Goal: Task Accomplishment & Management: Manage account settings

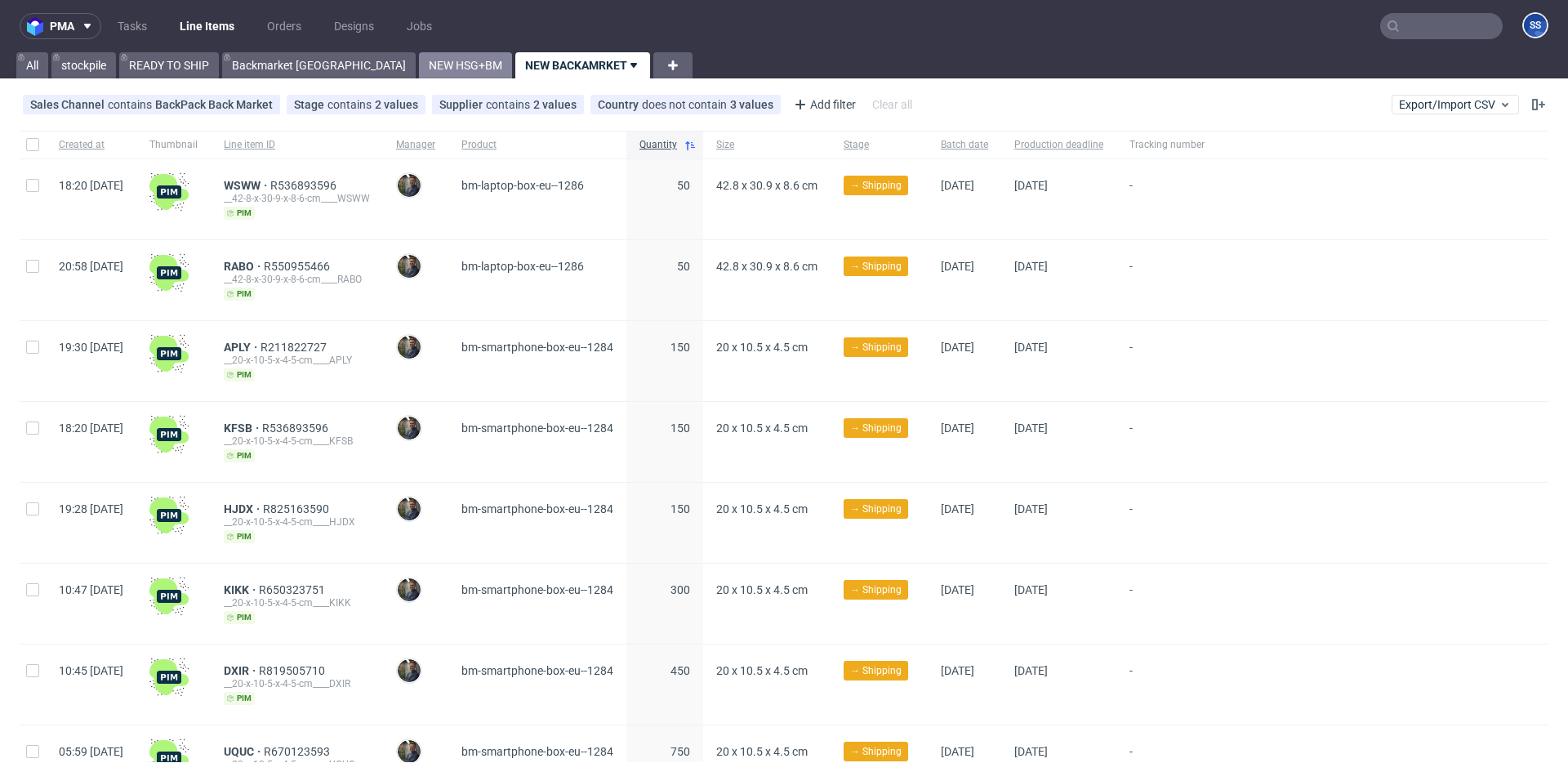
click at [419, 69] on link "NEW HSG+BM" at bounding box center [465, 65] width 93 height 26
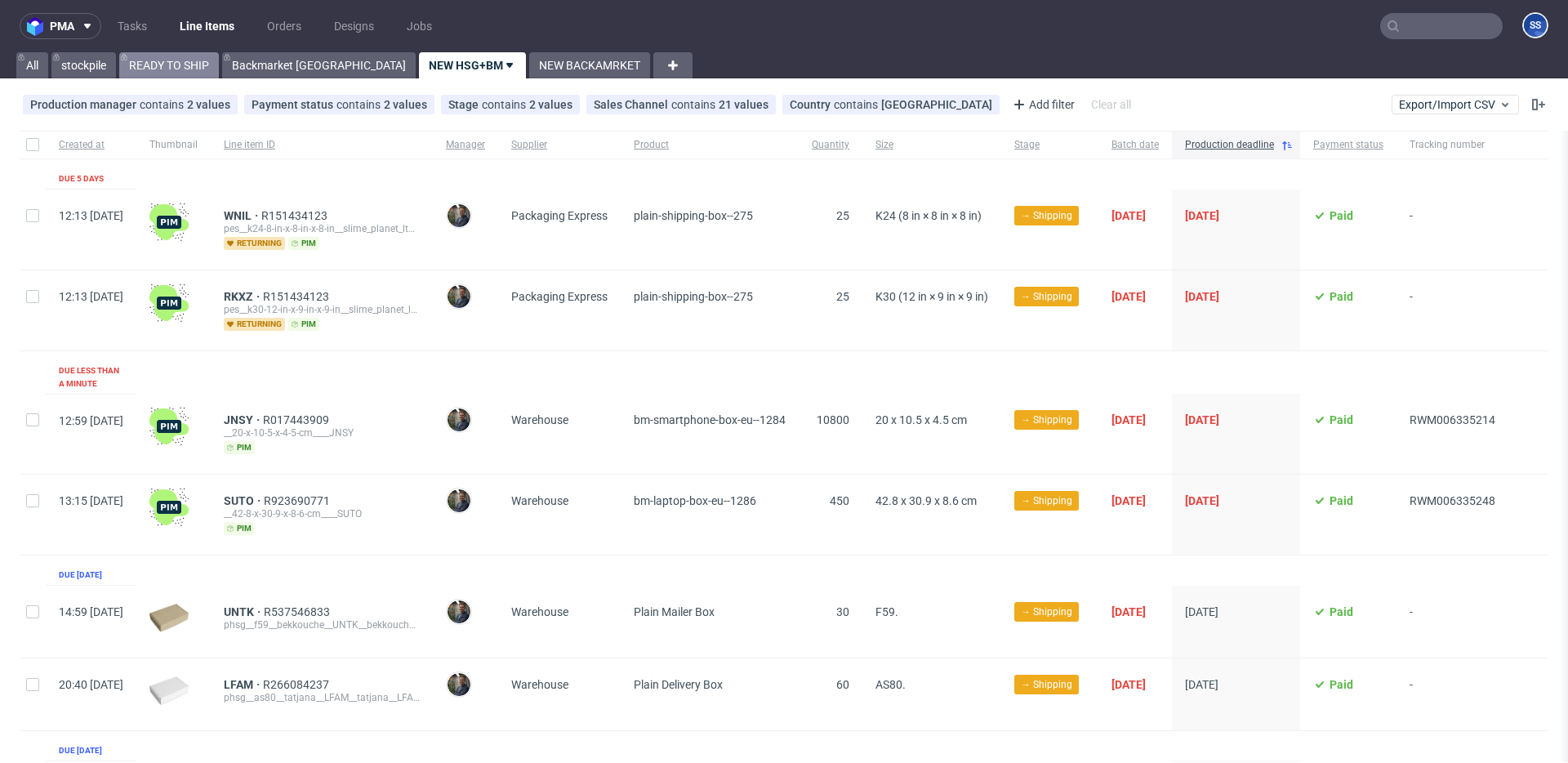
click at [164, 60] on link "READY TO SHIP" at bounding box center [169, 65] width 100 height 26
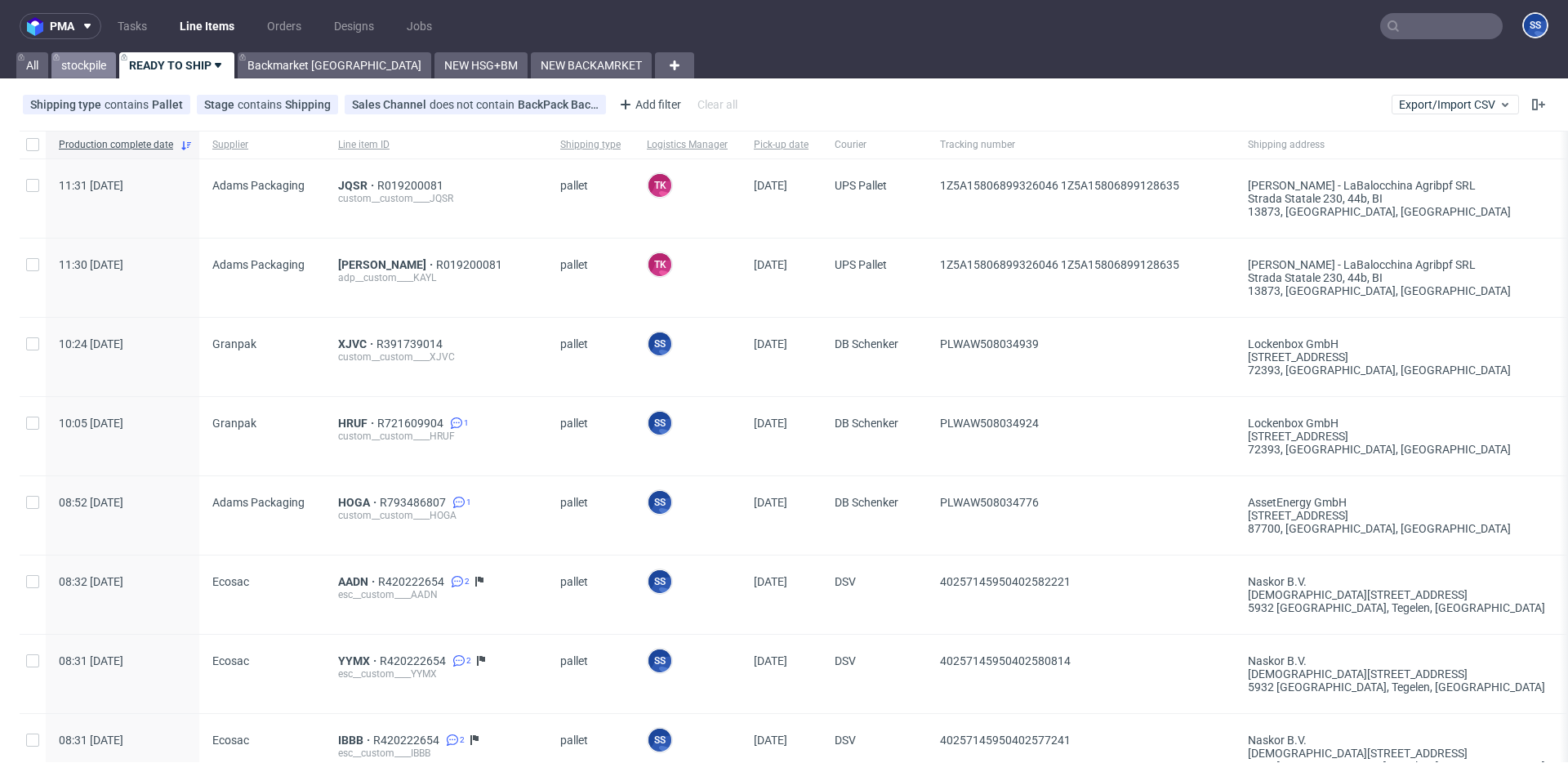
click at [92, 58] on link "stockpile" at bounding box center [84, 65] width 65 height 26
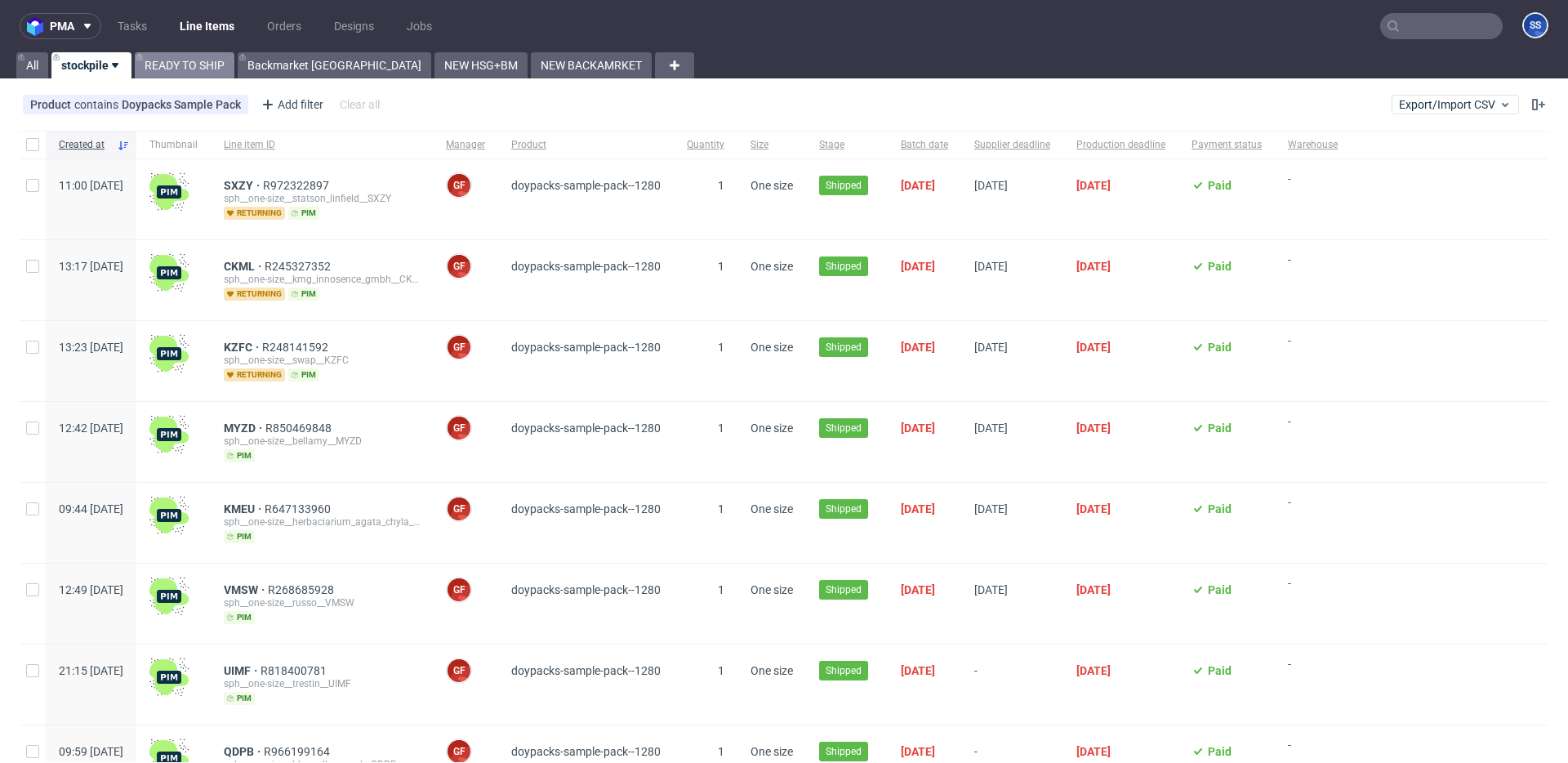
click at [210, 68] on link "READY TO SHIP" at bounding box center [185, 65] width 100 height 26
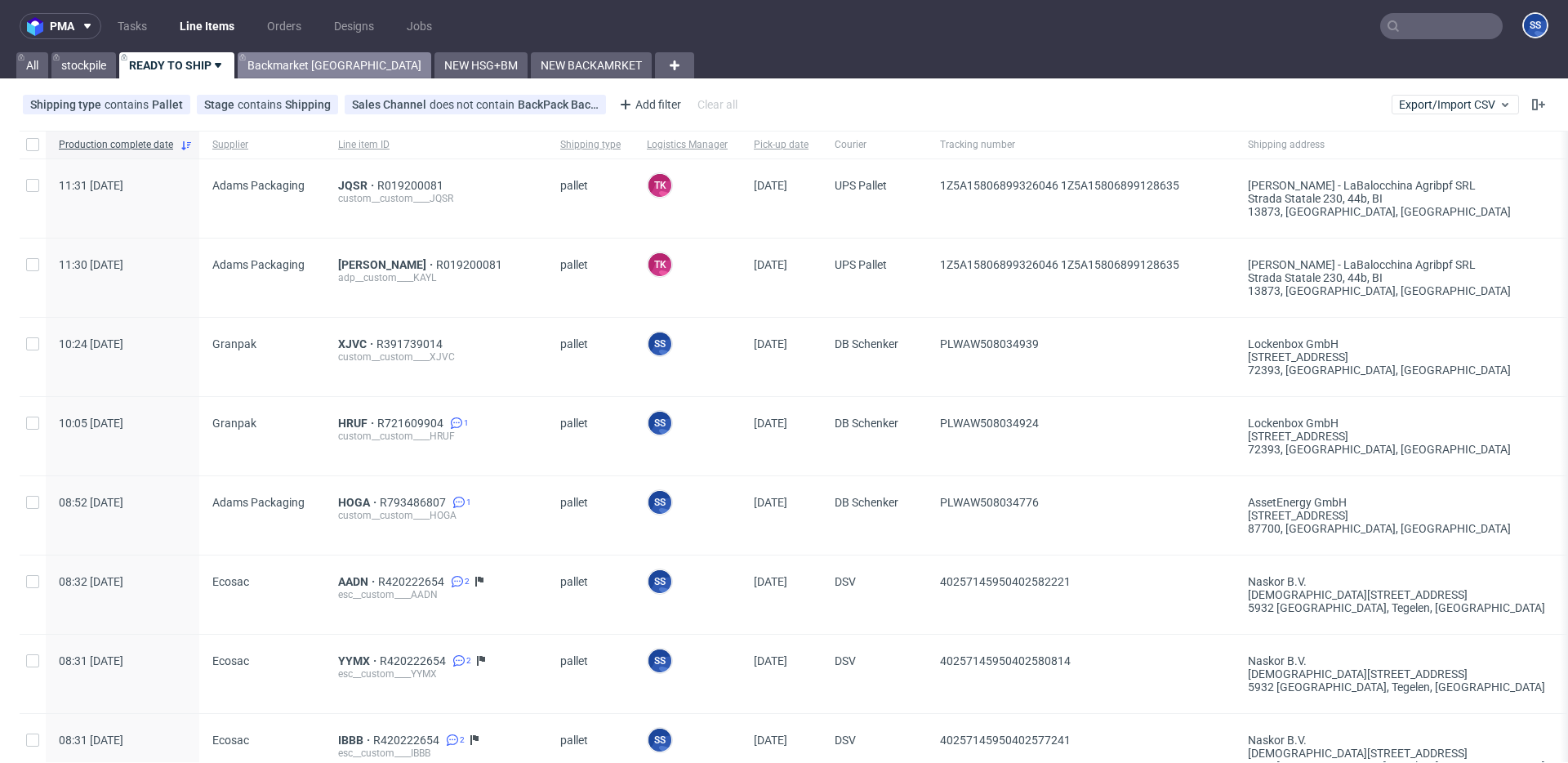
click at [288, 68] on link "Backmarket [GEOGRAPHIC_DATA]" at bounding box center [334, 65] width 194 height 26
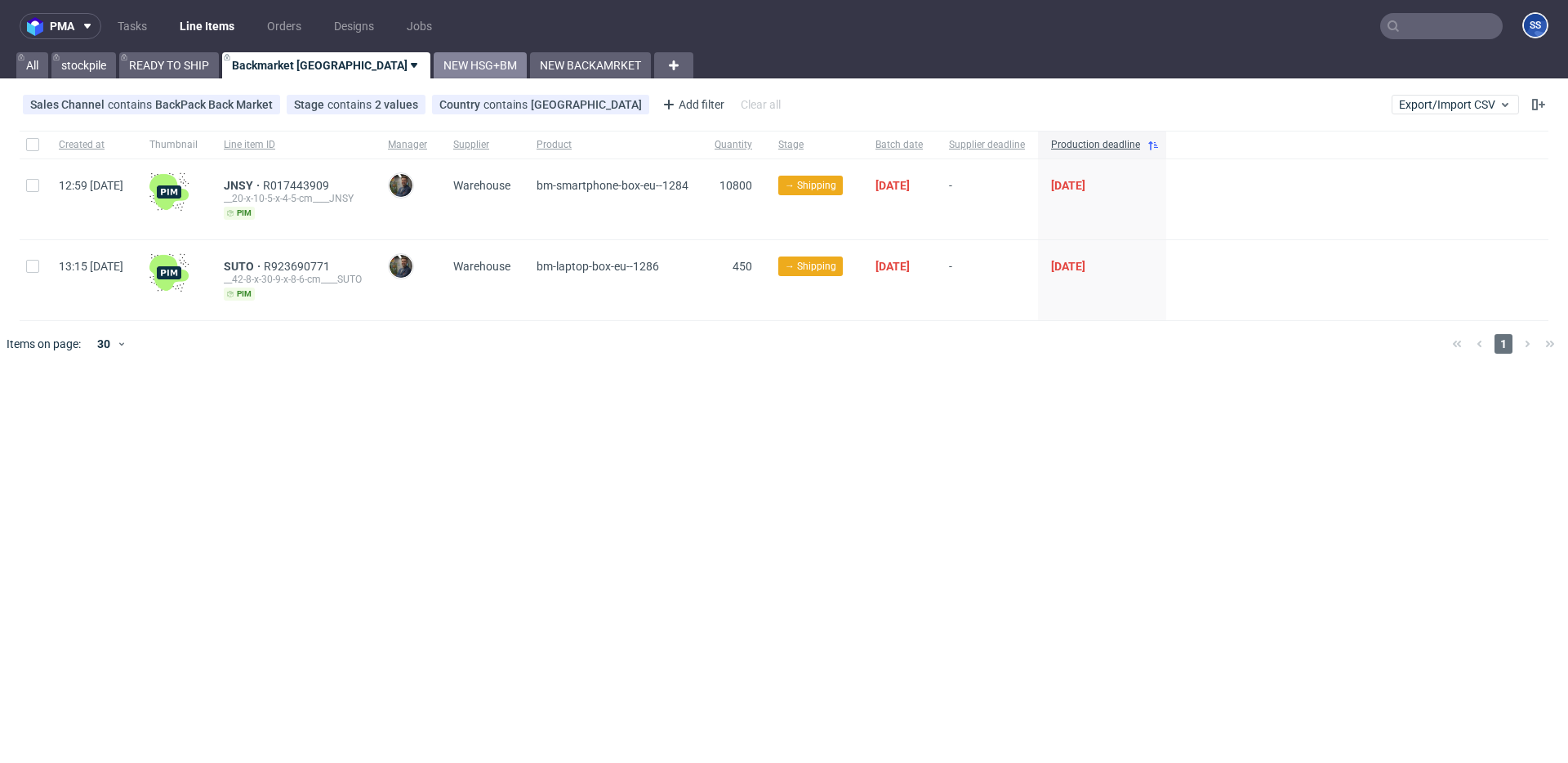
click at [434, 63] on link "NEW HSG+BM" at bounding box center [480, 65] width 93 height 26
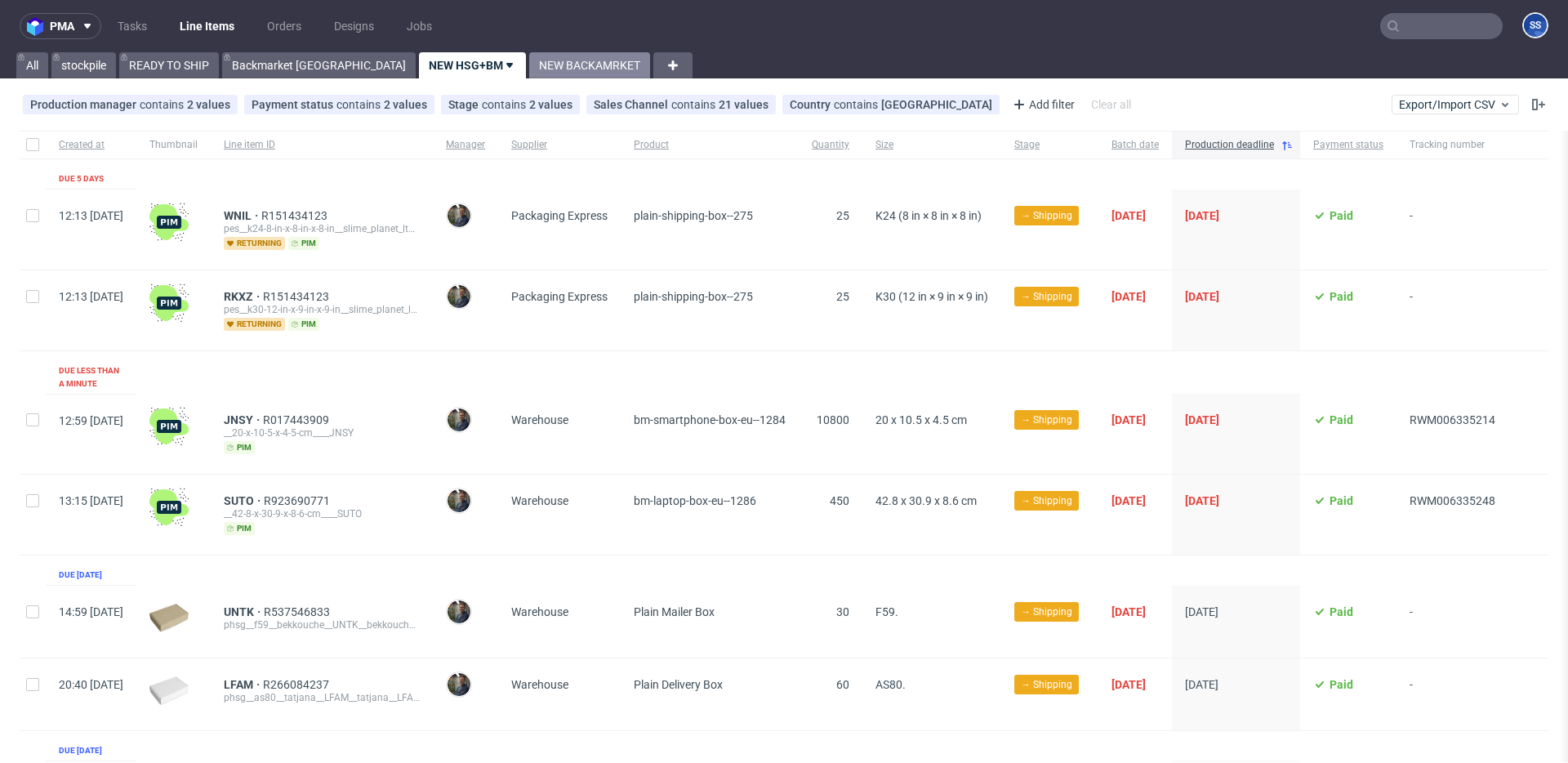
click at [529, 68] on link "NEW BACKAMRKET" at bounding box center [589, 65] width 121 height 26
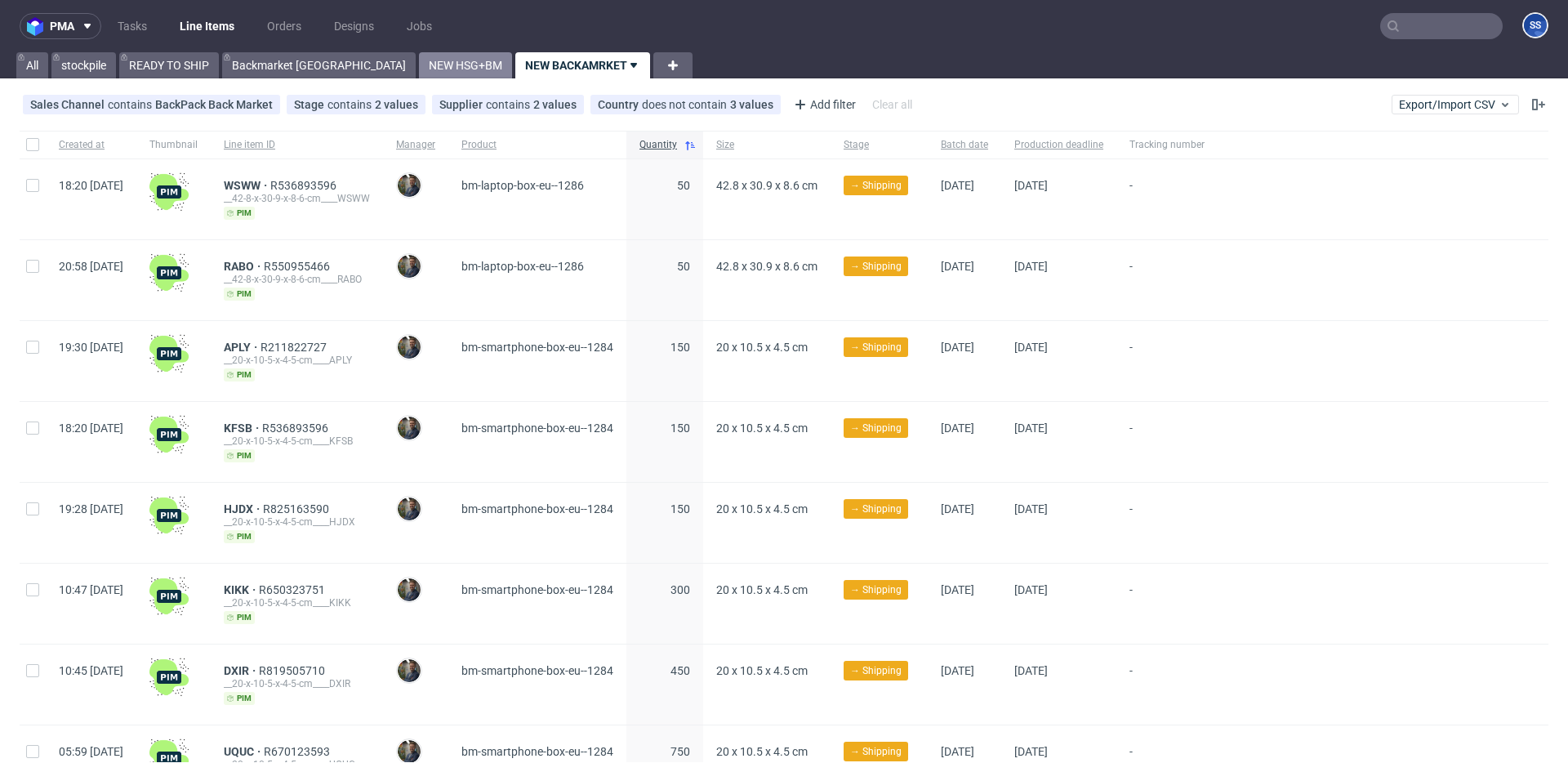
click at [419, 62] on link "NEW HSG+BM" at bounding box center [465, 65] width 93 height 26
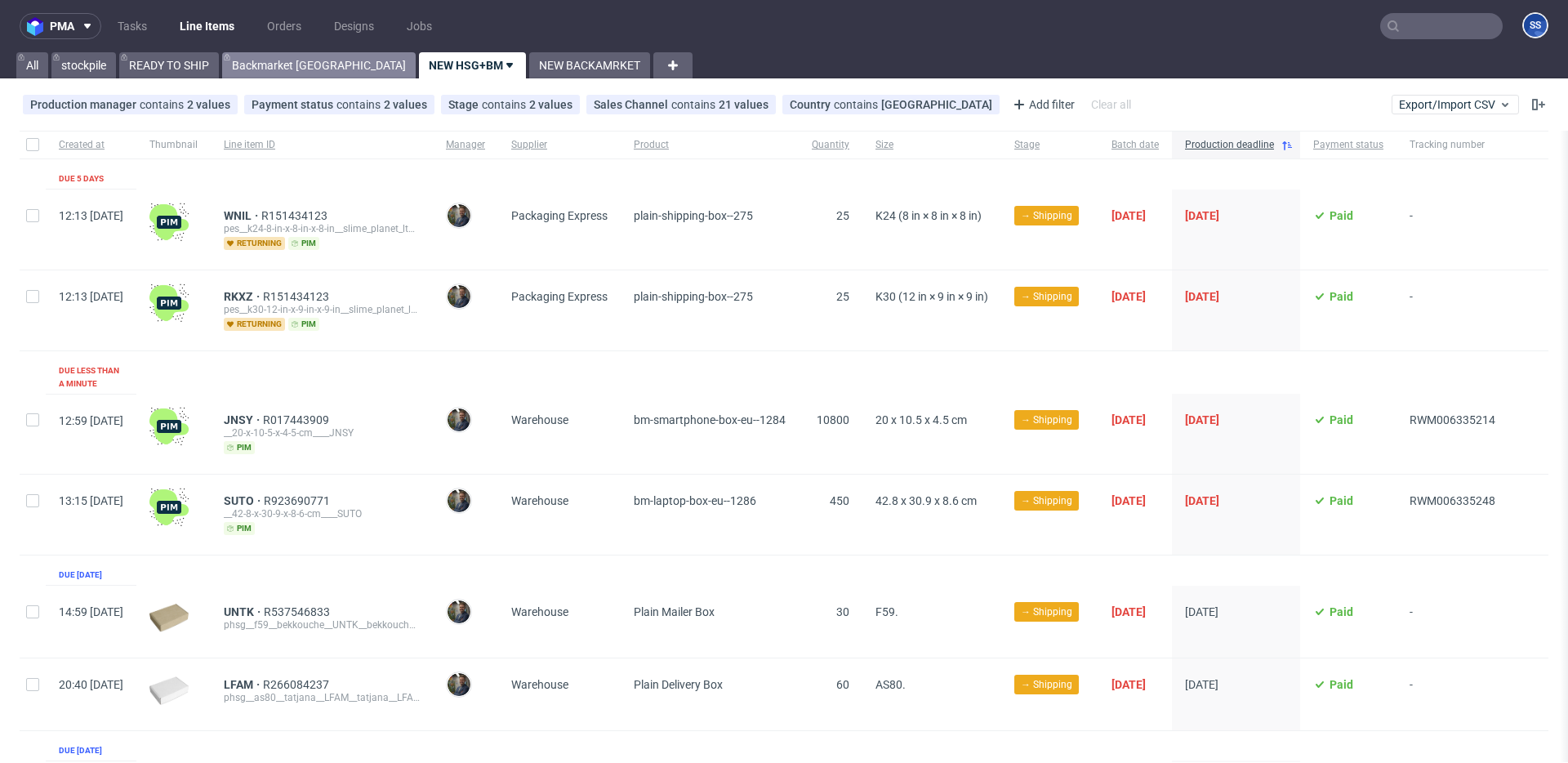
click at [296, 66] on link "Backmarket [GEOGRAPHIC_DATA]" at bounding box center [319, 65] width 194 height 26
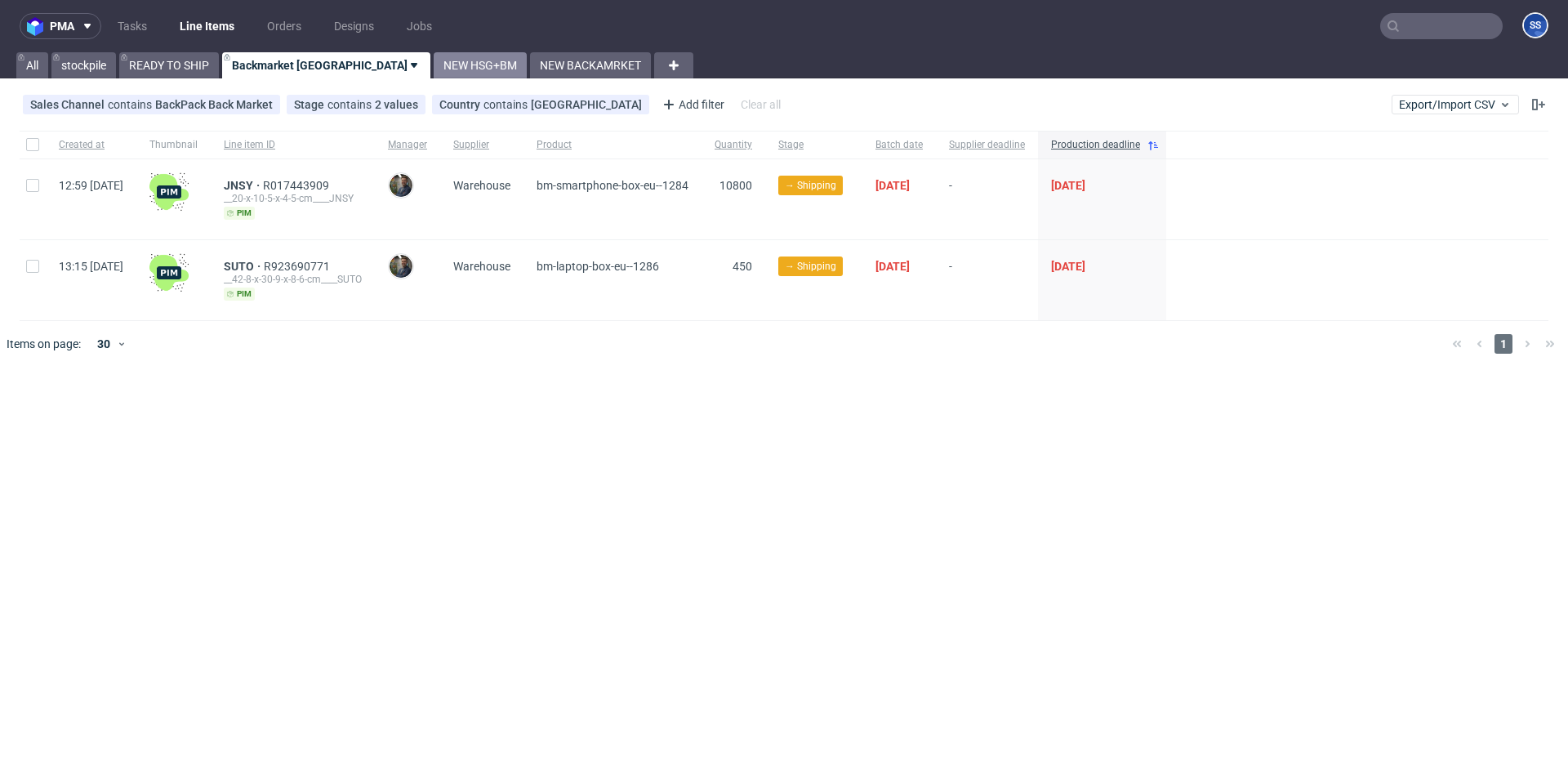
click at [434, 64] on link "NEW HSG+BM" at bounding box center [480, 65] width 93 height 26
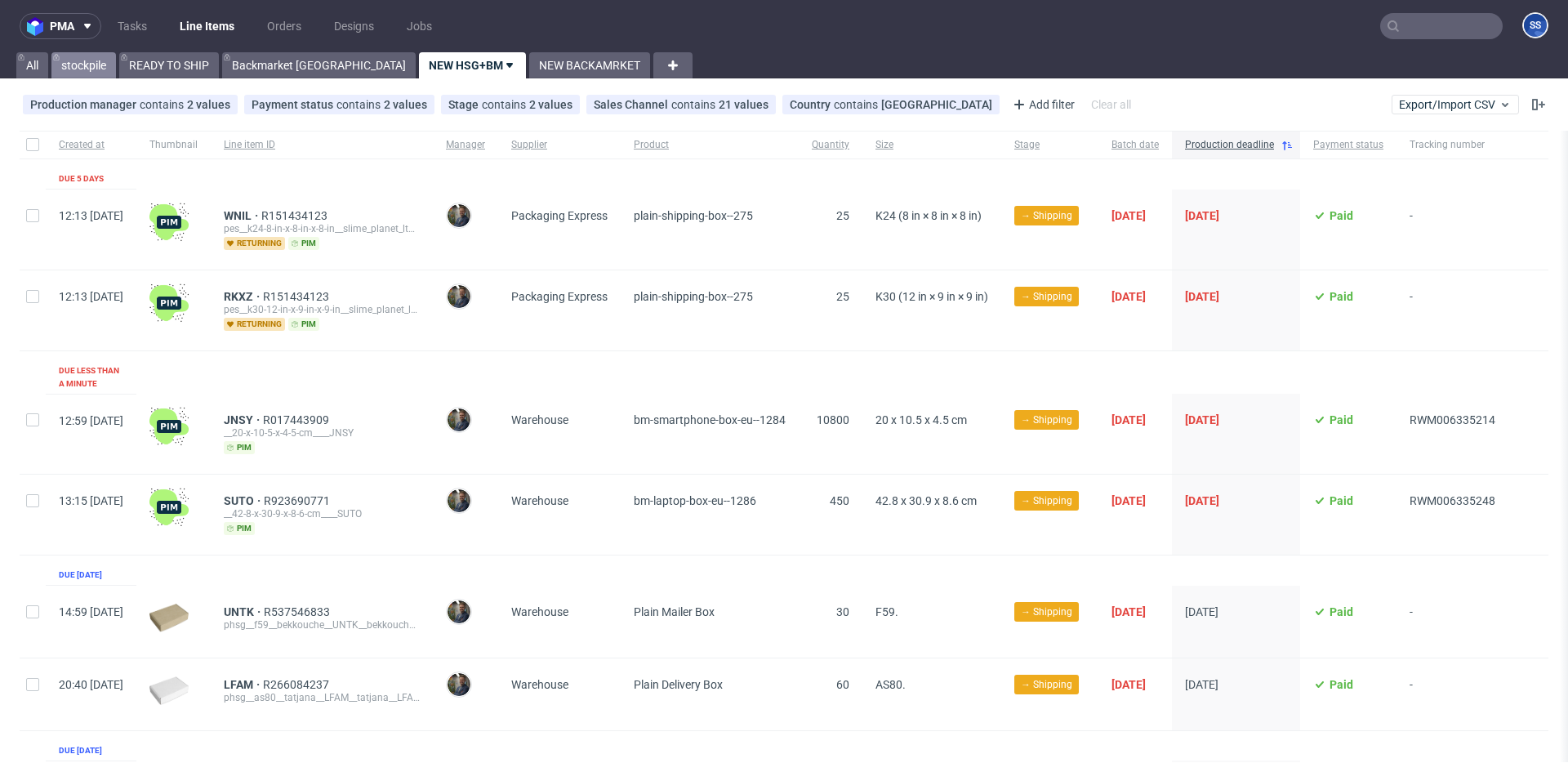
click at [101, 68] on link "stockpile" at bounding box center [84, 65] width 65 height 26
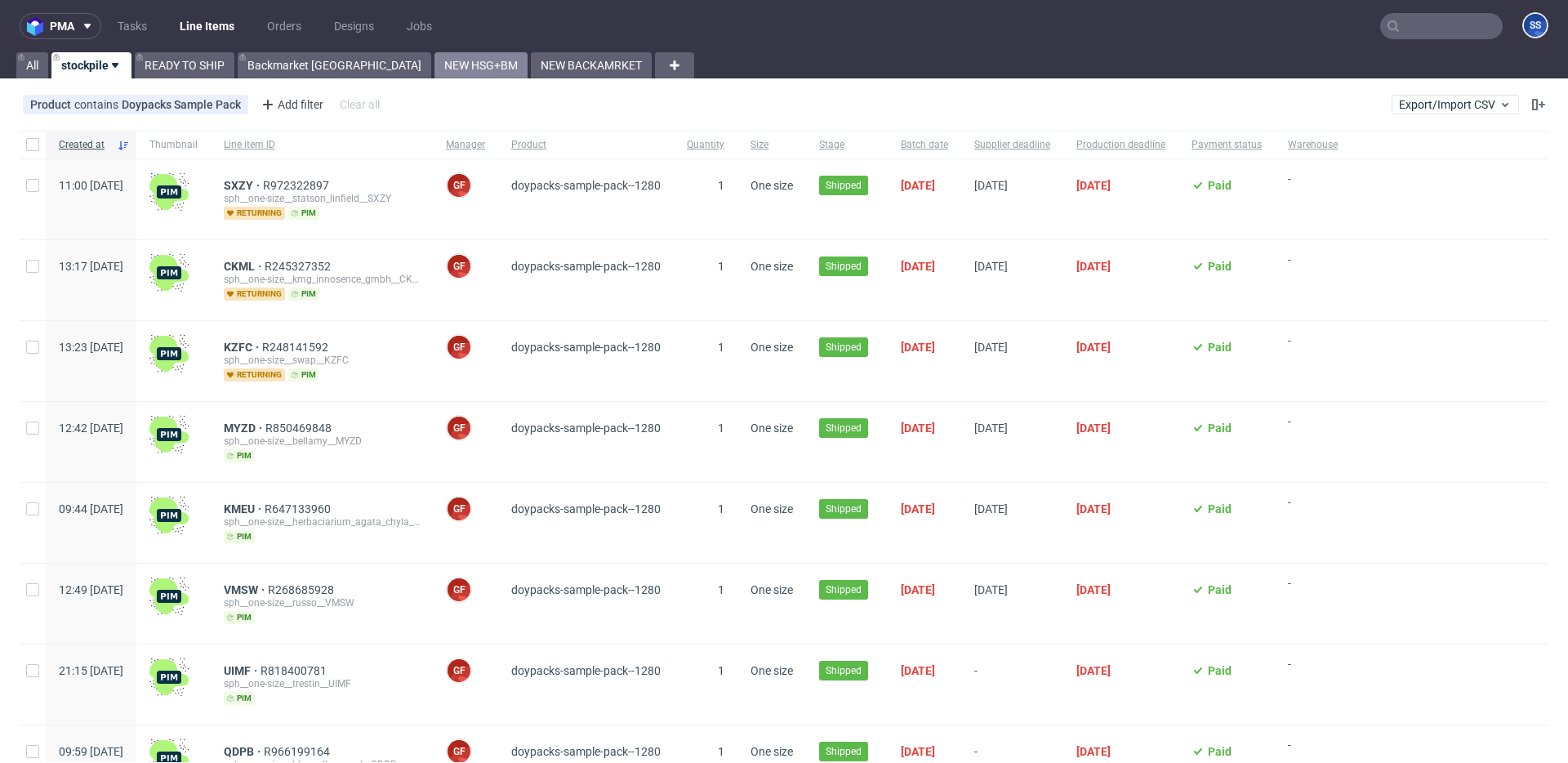
drag, startPoint x: 377, startPoint y: 66, endPoint x: 290, endPoint y: 73, distance: 87.3
click at [435, 66] on link "NEW HSG+BM" at bounding box center [481, 65] width 93 height 26
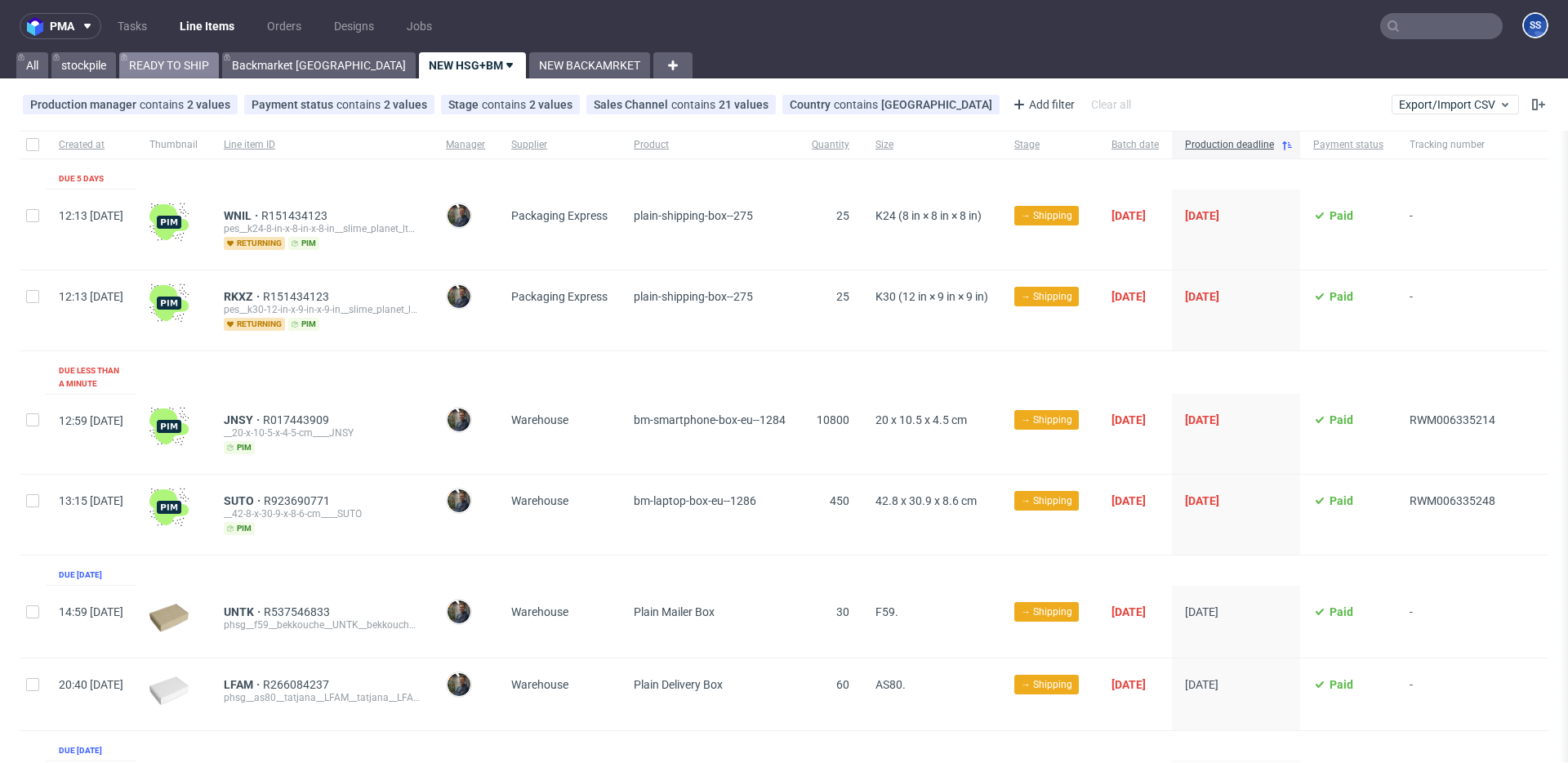
click at [188, 71] on link "READY TO SHIP" at bounding box center [169, 65] width 100 height 26
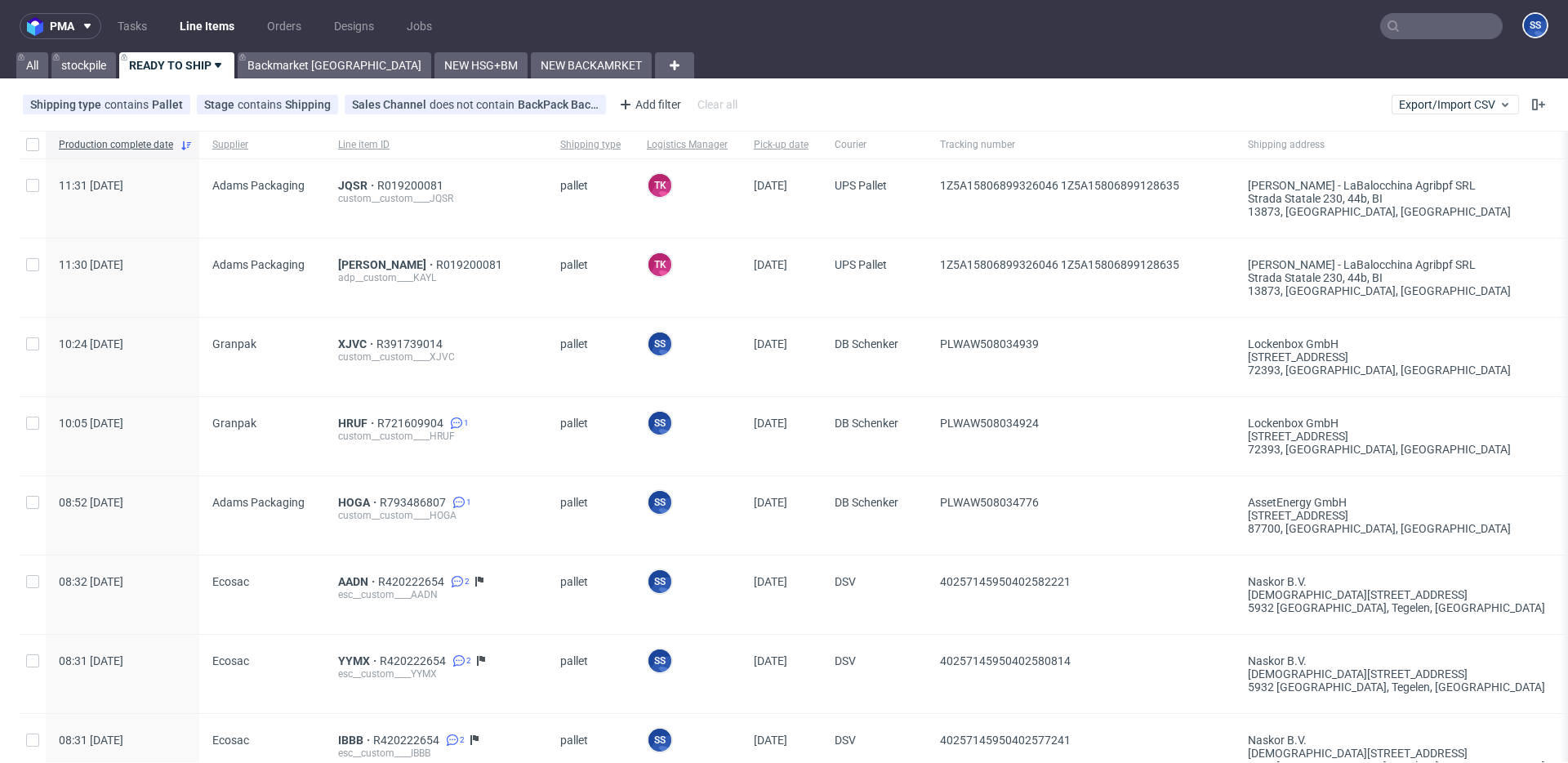
scroll to position [0, 9]
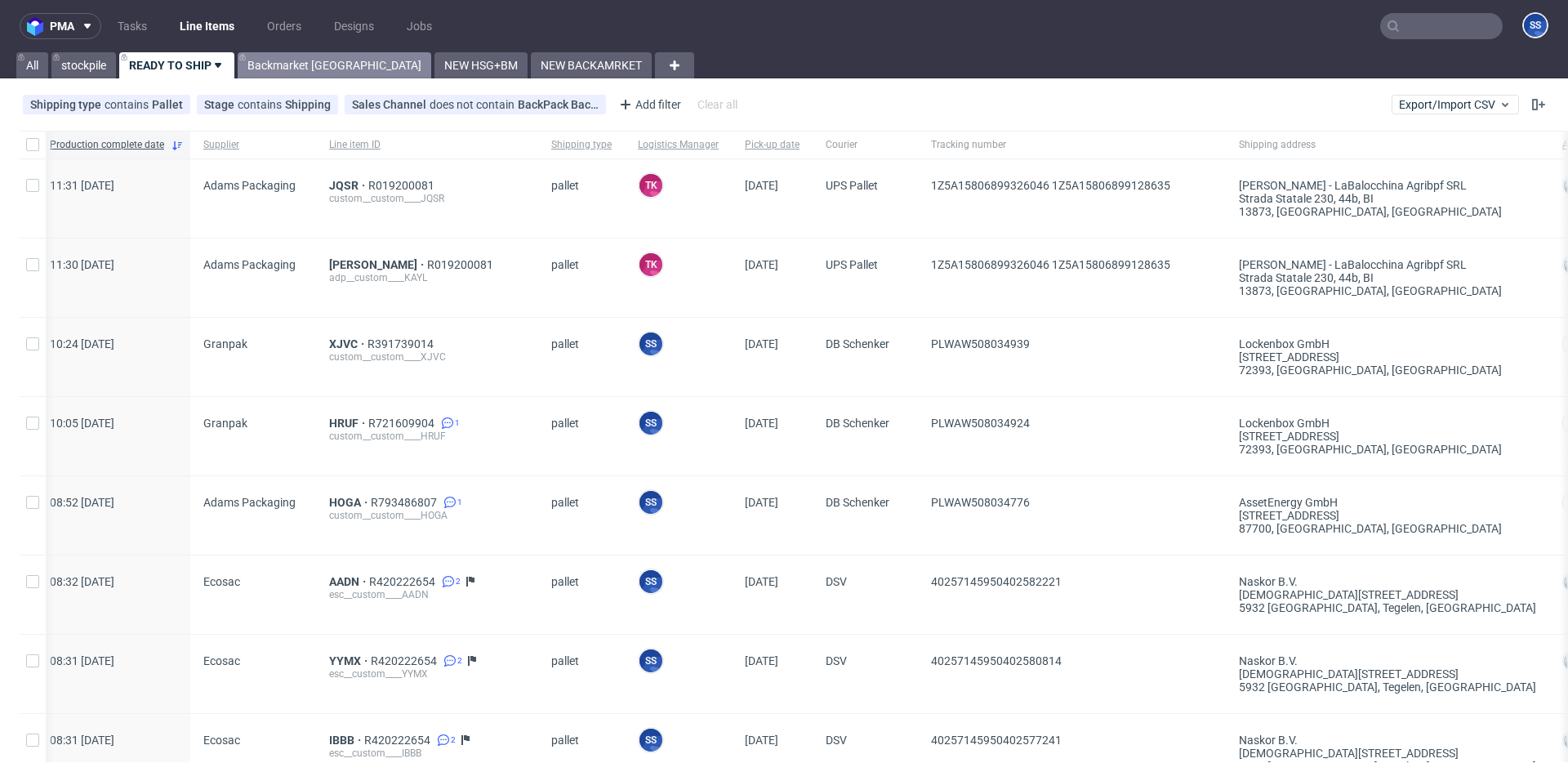
click at [331, 73] on link "Backmarket [GEOGRAPHIC_DATA]" at bounding box center [334, 65] width 194 height 26
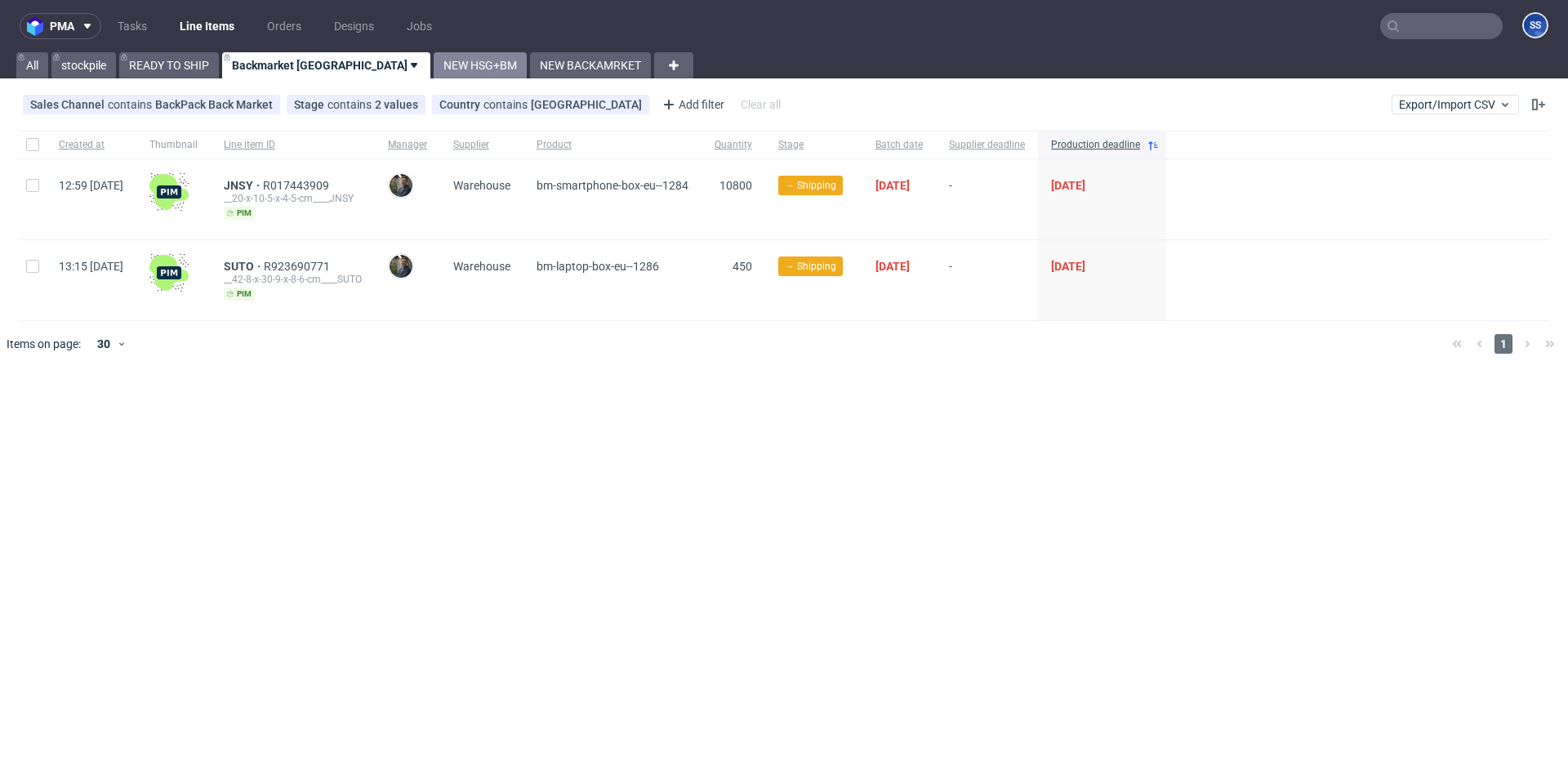
click at [434, 63] on link "NEW HSG+BM" at bounding box center [480, 65] width 93 height 26
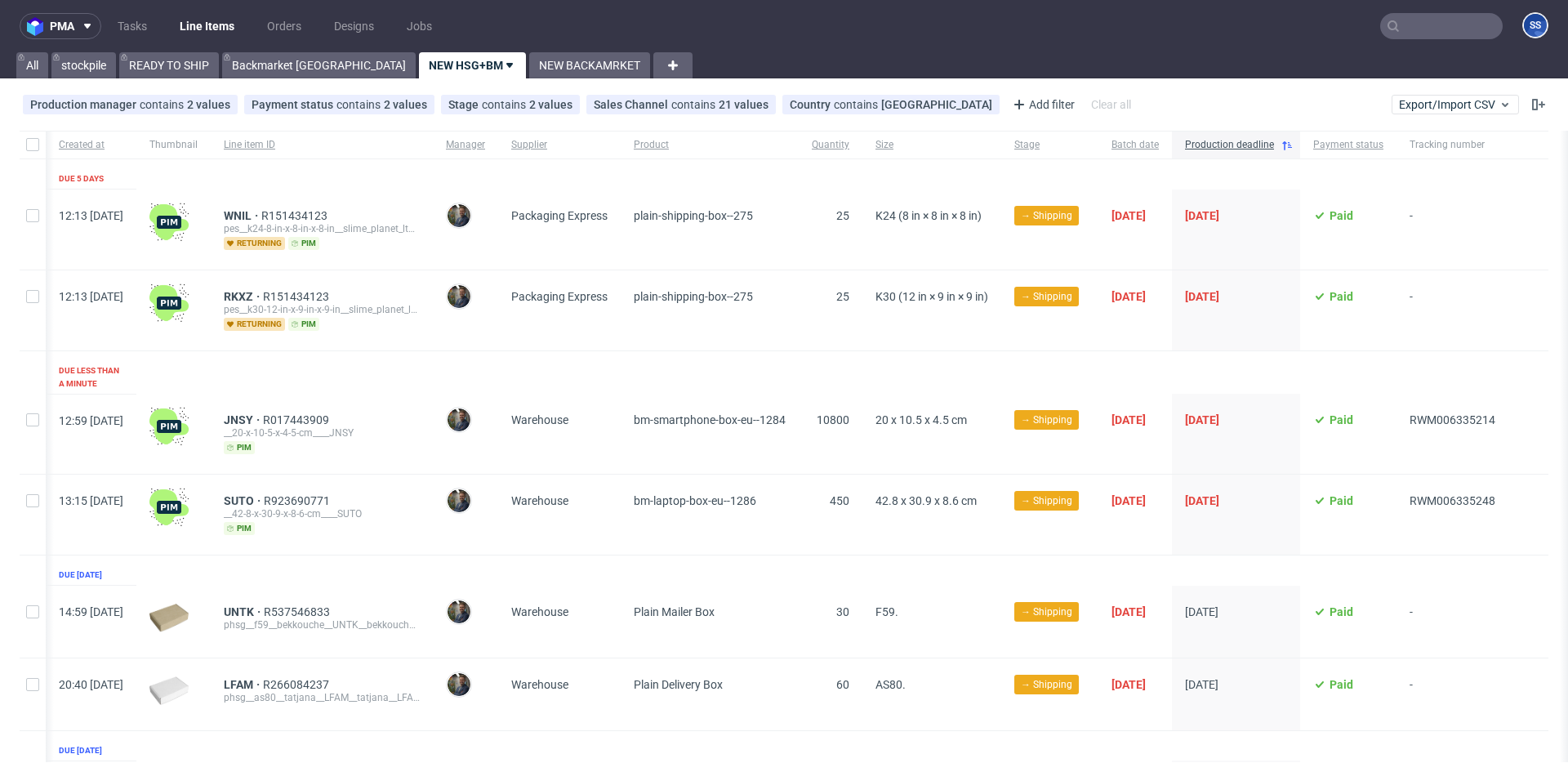
scroll to position [0, 54]
drag, startPoint x: 1427, startPoint y: 486, endPoint x: 1432, endPoint y: 520, distance: 34.4
click at [1432, 520] on div "RWM006335248" at bounding box center [1452, 515] width 112 height 80
drag, startPoint x: 1503, startPoint y: 493, endPoint x: 1402, endPoint y: 489, distance: 101.1
click at [1402, 489] on div "RWM006335248" at bounding box center [1452, 515] width 112 height 80
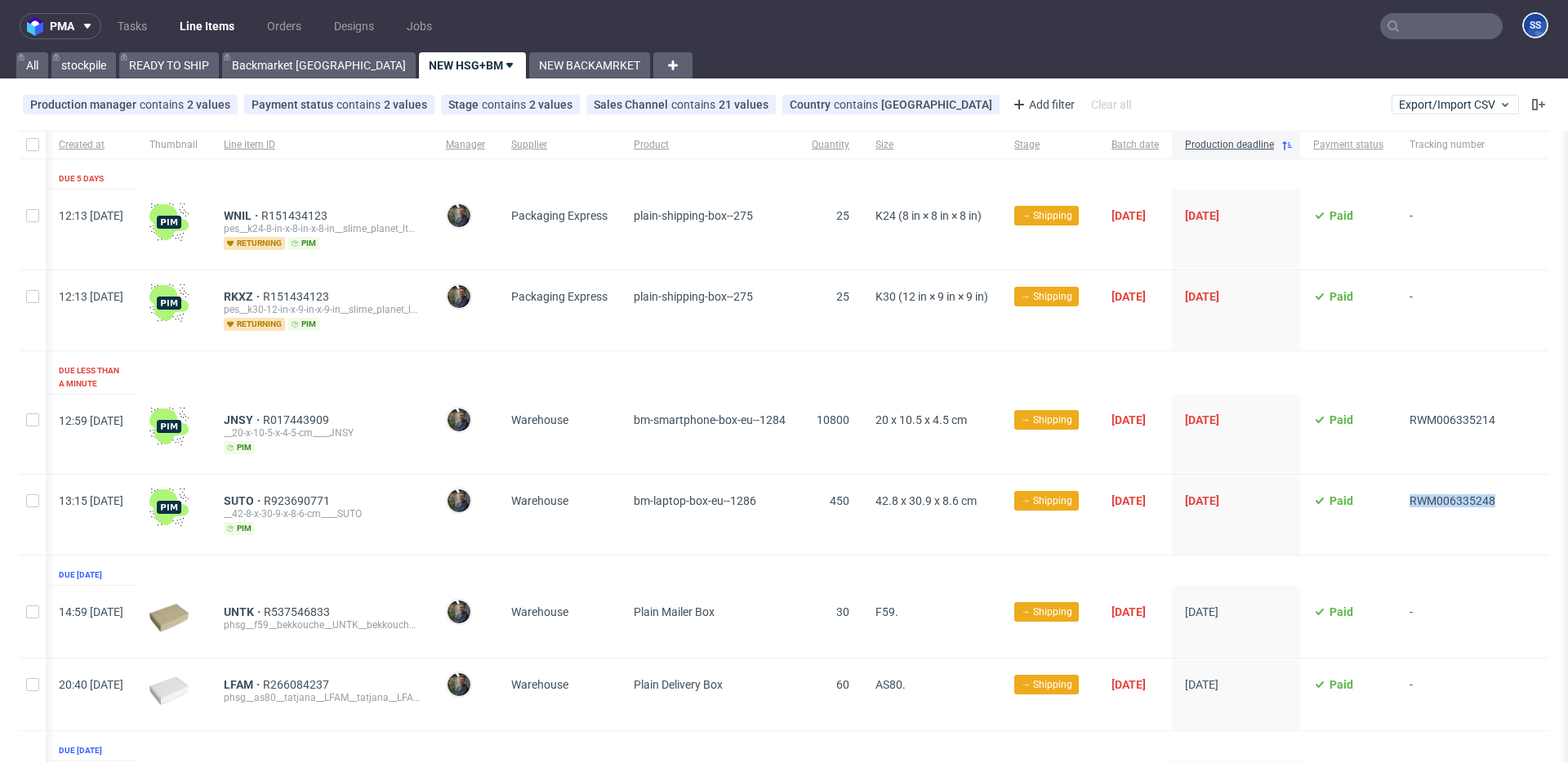
copy span "RWM006335248"
click at [266, 66] on link "Backmarket [GEOGRAPHIC_DATA]" at bounding box center [319, 65] width 194 height 26
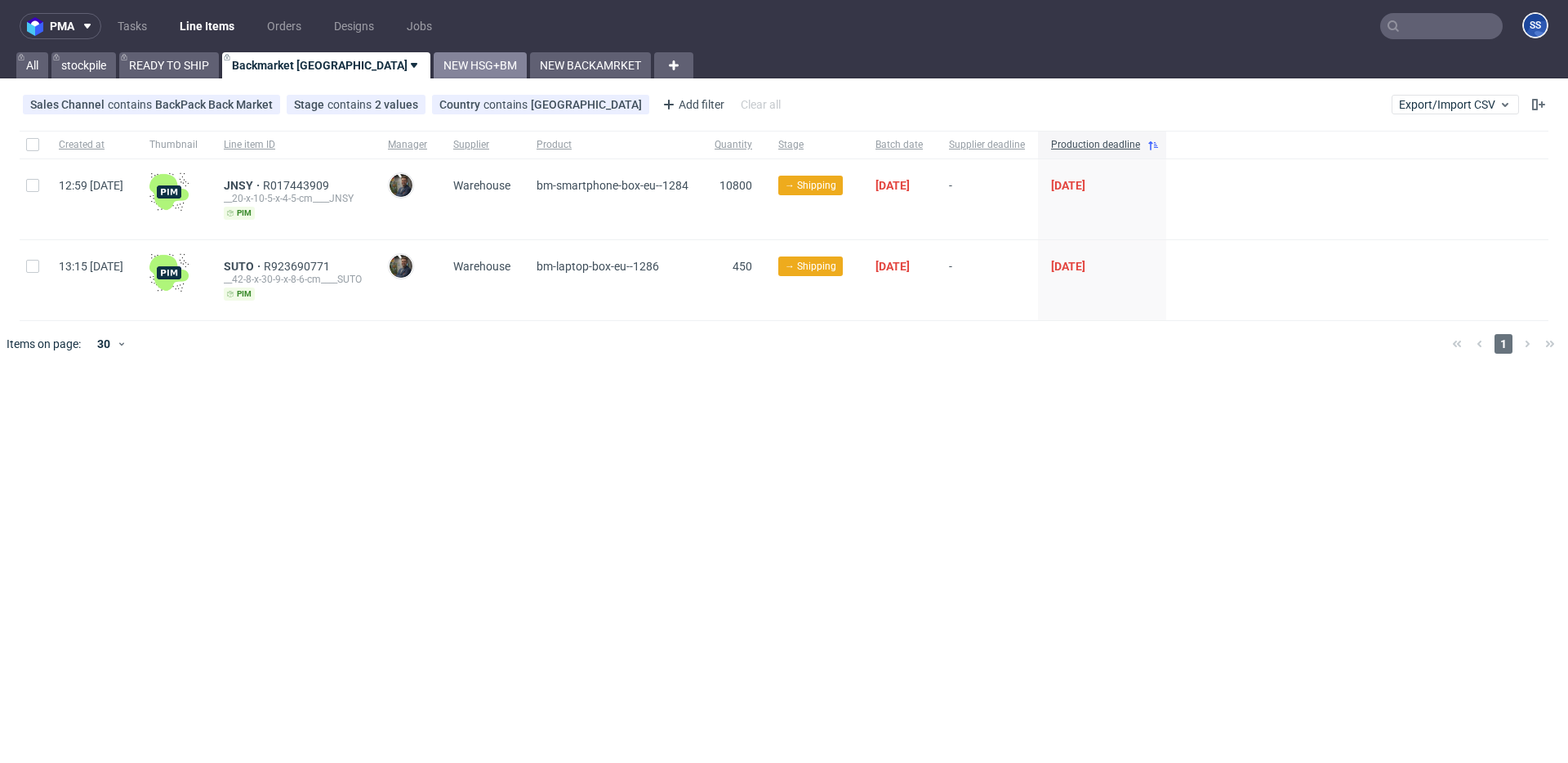
drag, startPoint x: 489, startPoint y: 64, endPoint x: 350, endPoint y: 68, distance: 139.1
click at [530, 64] on link "NEW BACKAMRKET" at bounding box center [590, 65] width 121 height 26
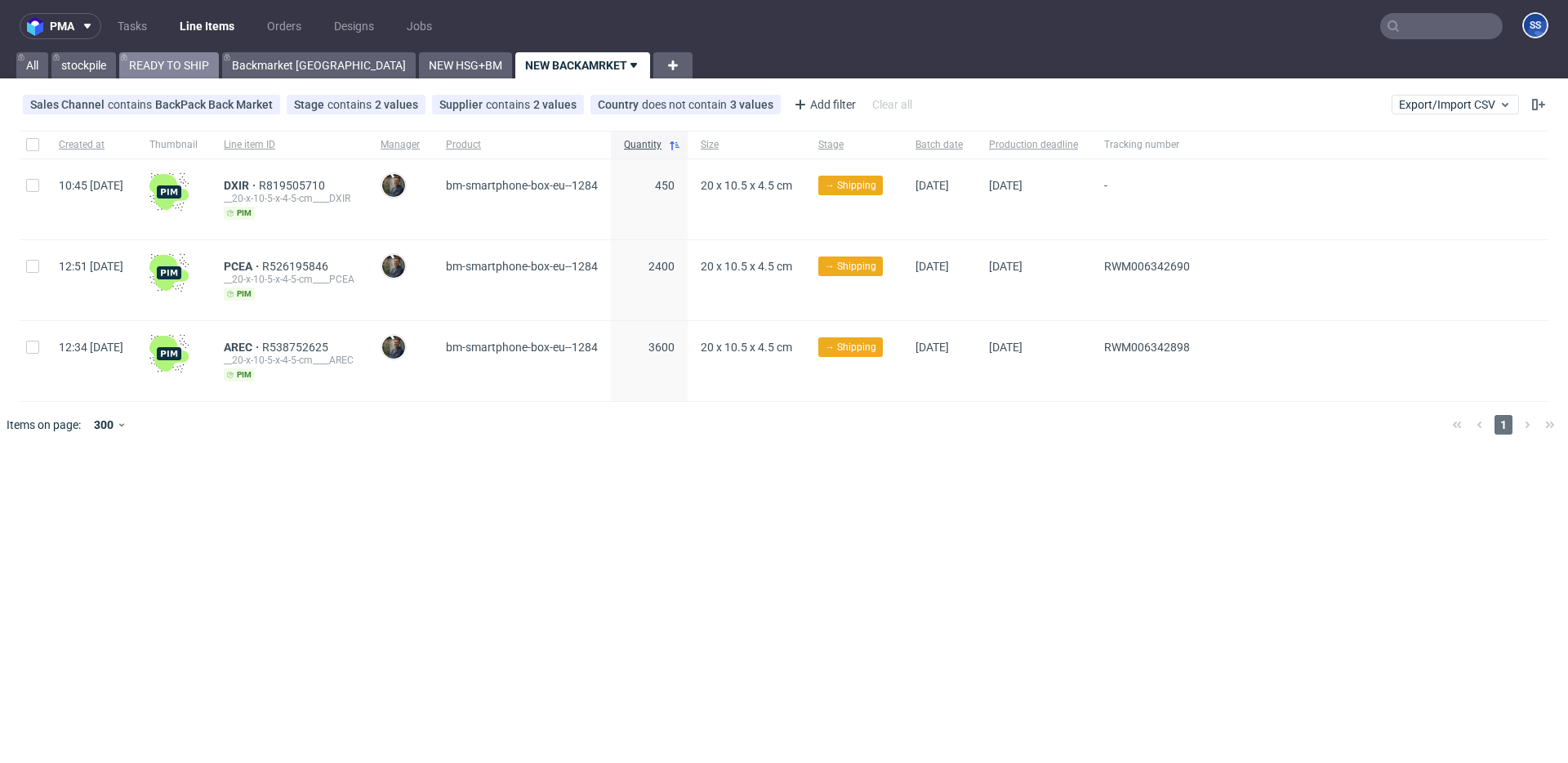
click at [182, 65] on link "READY TO SHIP" at bounding box center [169, 65] width 100 height 26
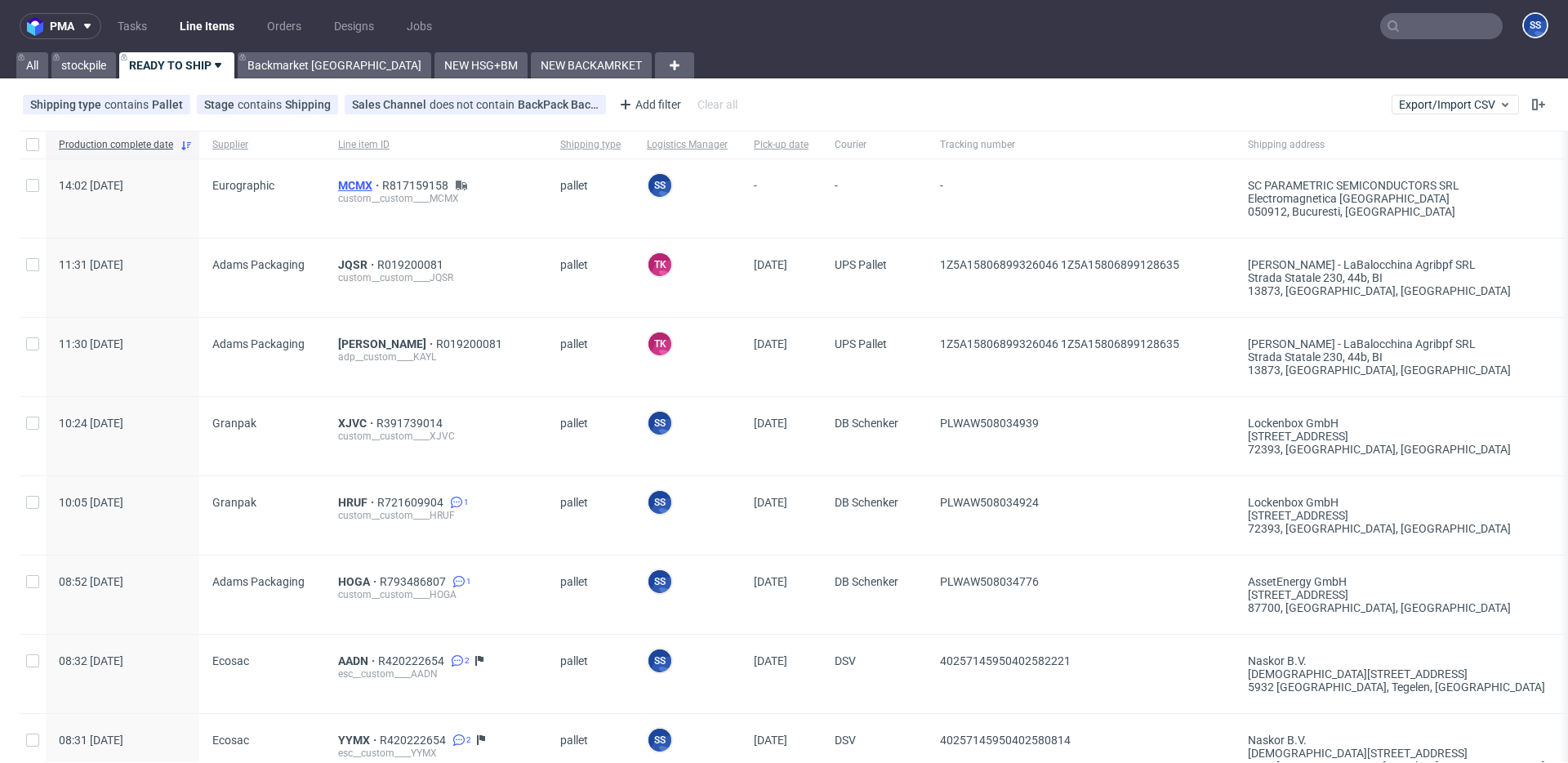
click at [368, 182] on span "MCMX" at bounding box center [360, 185] width 44 height 13
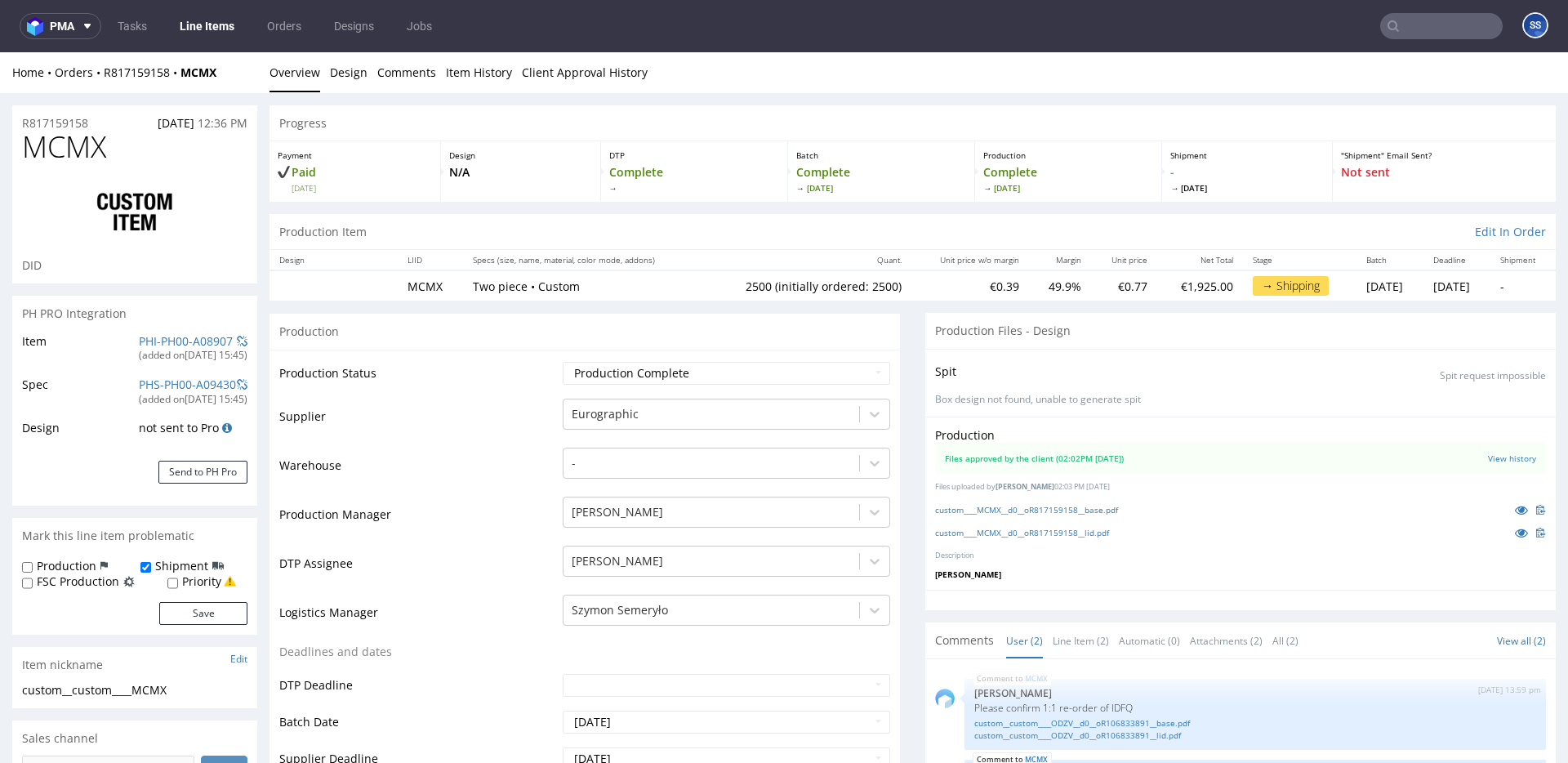
click at [205, 28] on link "Line Items" at bounding box center [207, 26] width 75 height 26
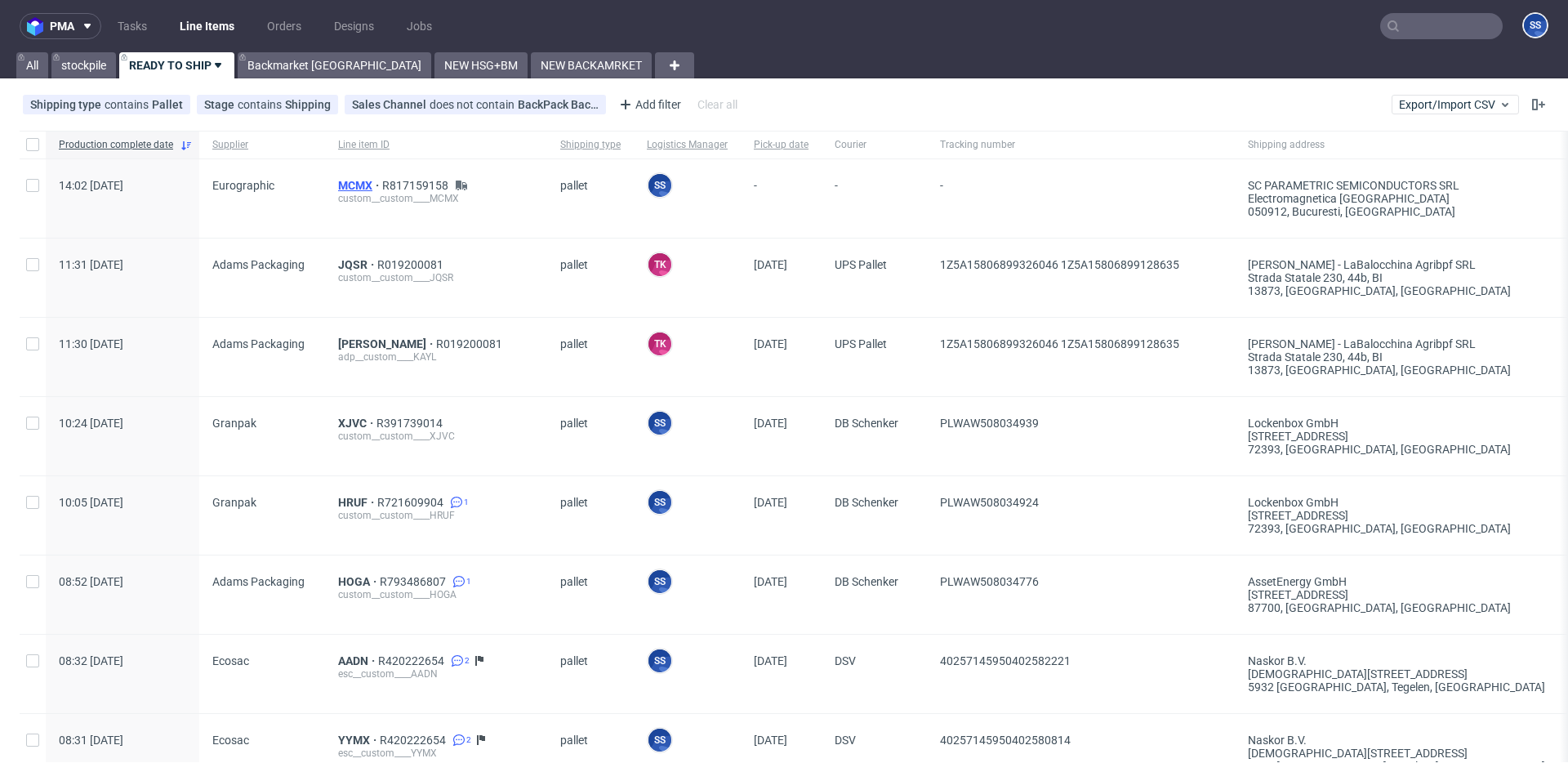
click at [352, 181] on span "MCMX" at bounding box center [360, 185] width 44 height 13
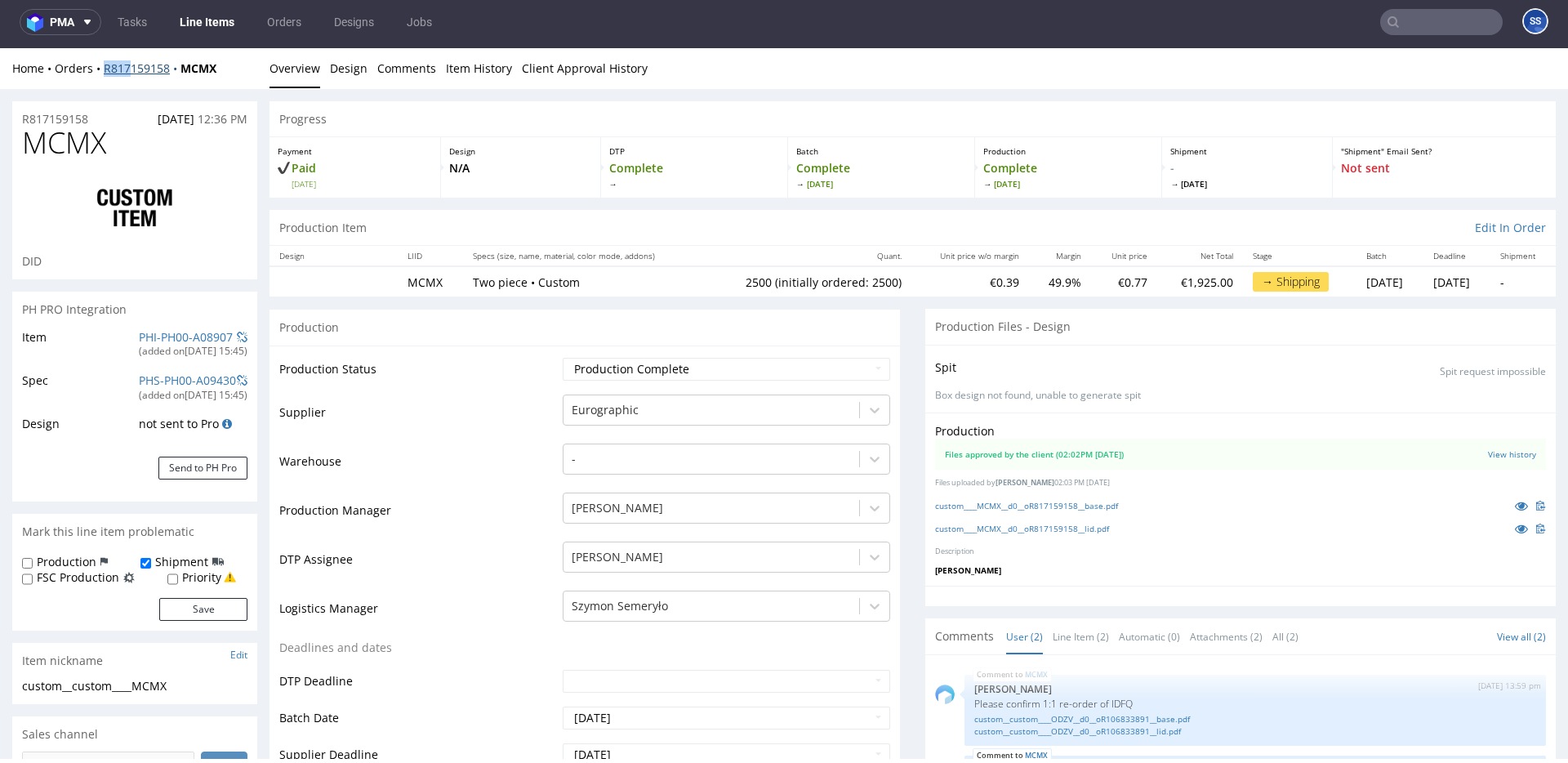
drag, startPoint x: 217, startPoint y: 70, endPoint x: 125, endPoint y: 75, distance: 92.1
click at [106, 74] on div "Home Orders R817159158 MCMX" at bounding box center [135, 68] width 245 height 16
drag, startPoint x: 227, startPoint y: 68, endPoint x: 105, endPoint y: 75, distance: 122.2
click at [105, 75] on div "Home Orders R817159158 MCMX" at bounding box center [135, 68] width 245 height 16
copy div "R817159158 MCMX"
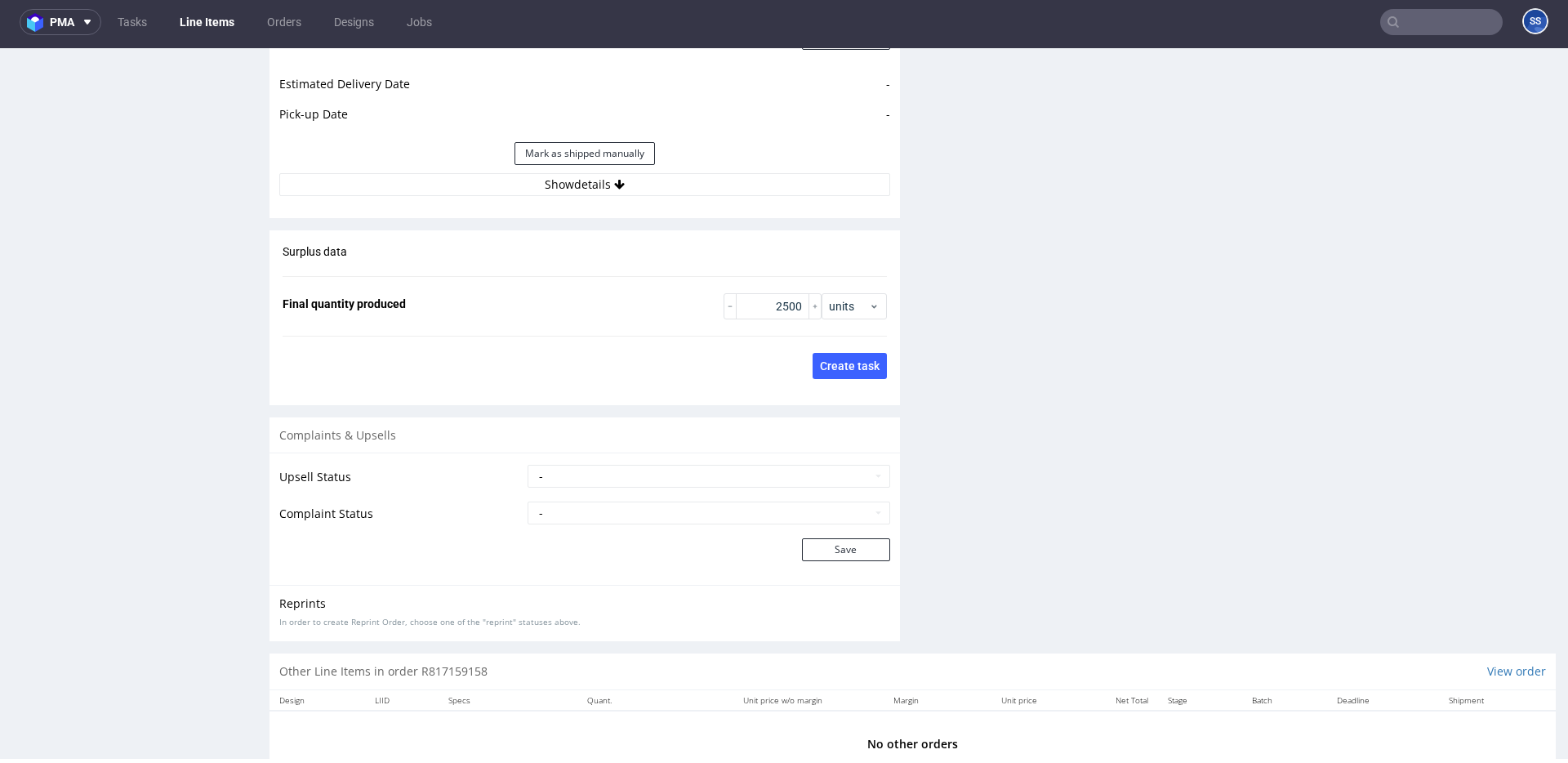
scroll to position [2498, 0]
click at [606, 196] on button "Show details" at bounding box center [584, 184] width 611 height 23
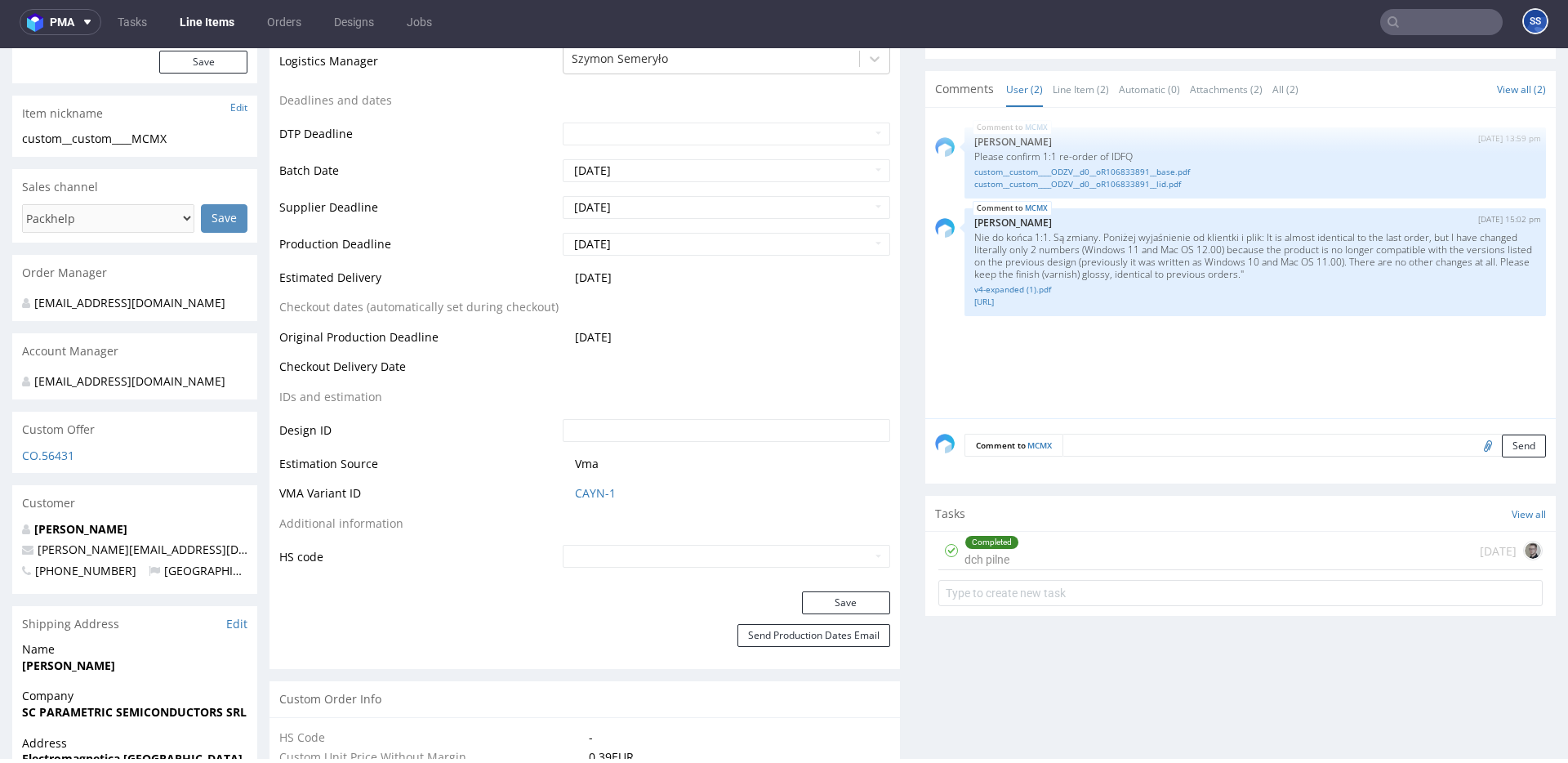
scroll to position [634, 0]
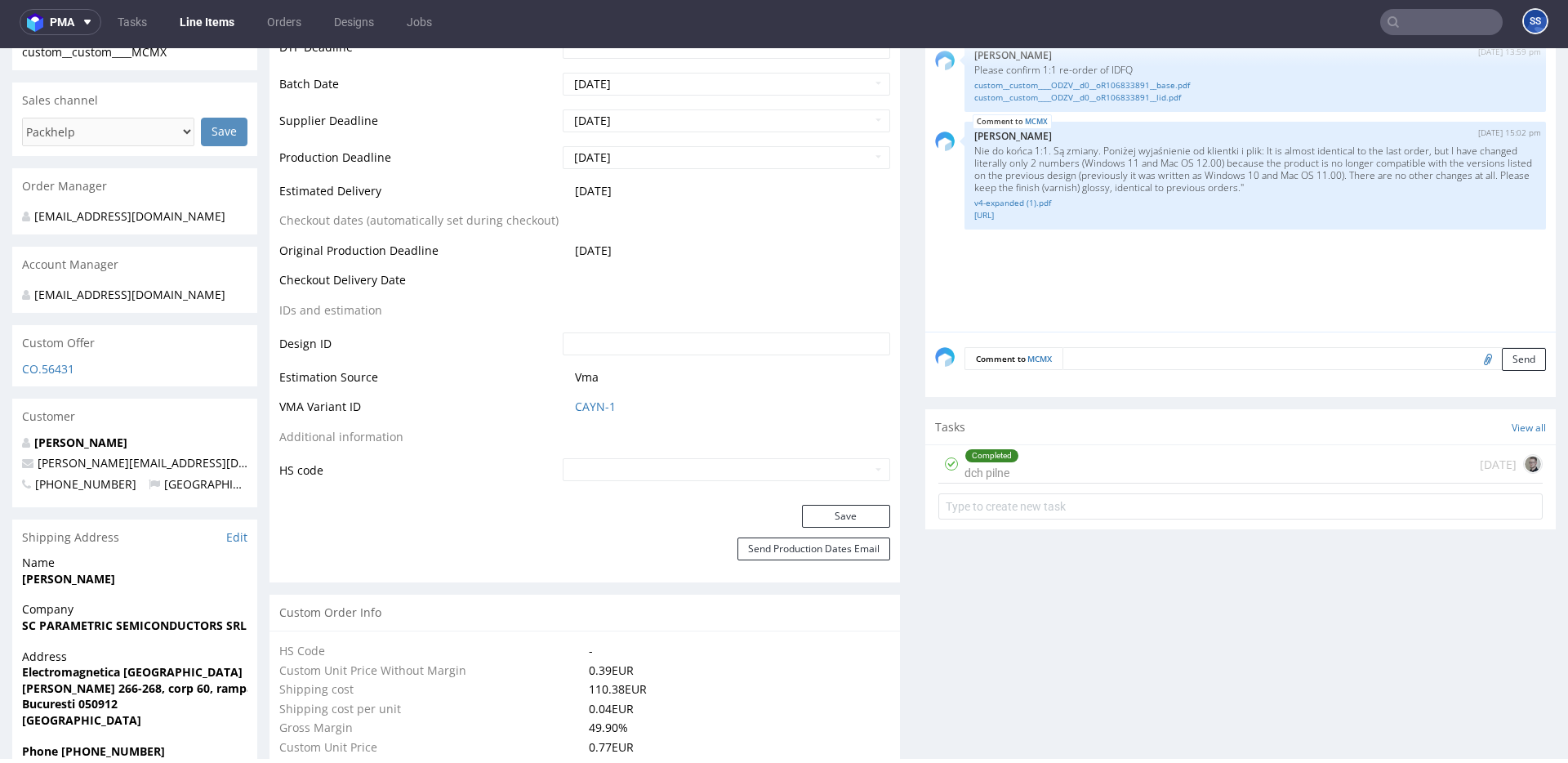
click at [122, 630] on strong "SC PARAMETRIC SEMICONDUCTORS SRL" at bounding box center [134, 624] width 225 height 15
copy strong "SC PARAMETRIC SEMICONDUCTORS SRL"
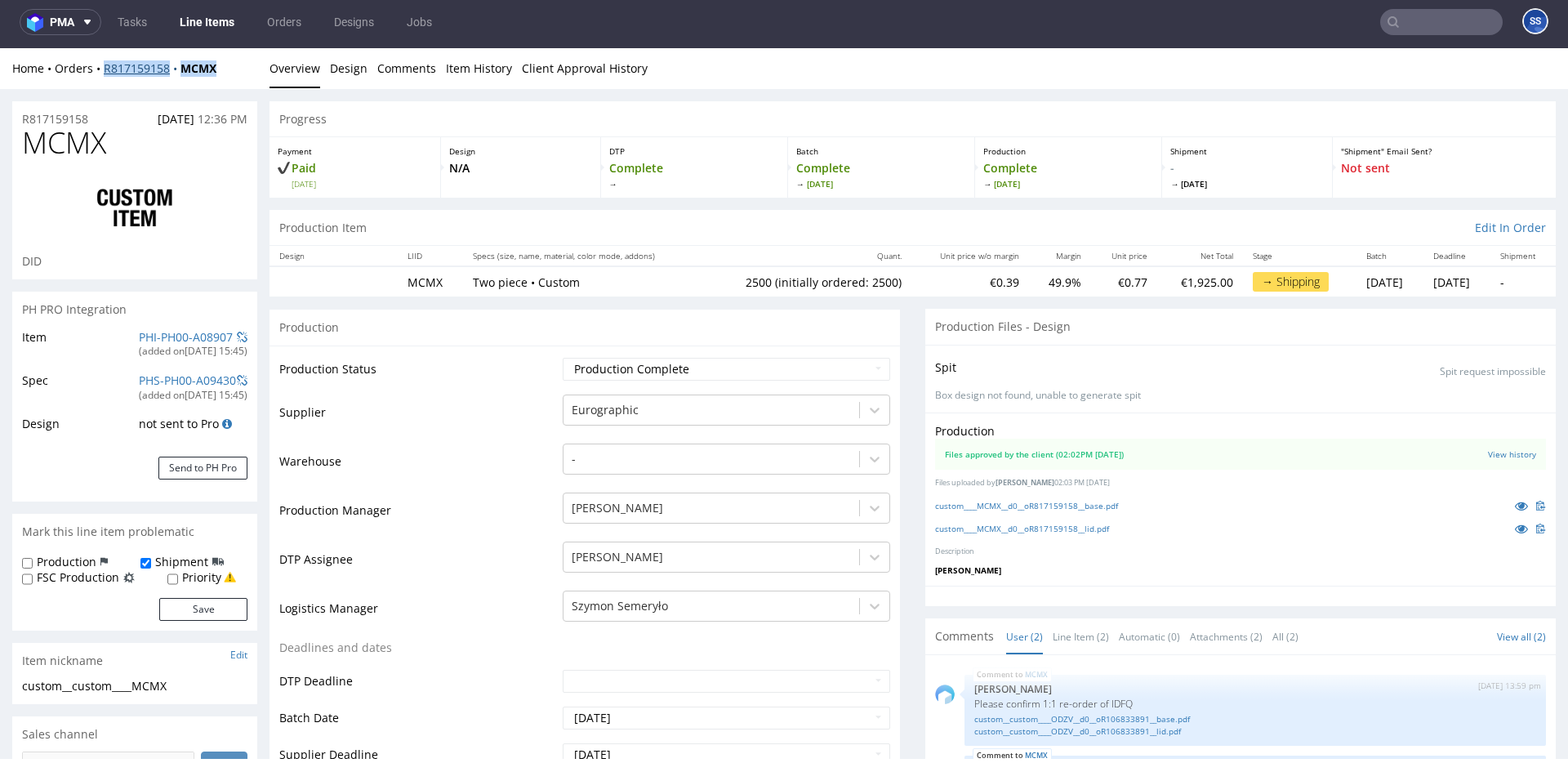
drag, startPoint x: 224, startPoint y: 69, endPoint x: 103, endPoint y: 70, distance: 121.0
click at [103, 70] on div "Home Orders R817159158 MCMX" at bounding box center [135, 68] width 245 height 16
copy div "R817159158 MCMX"
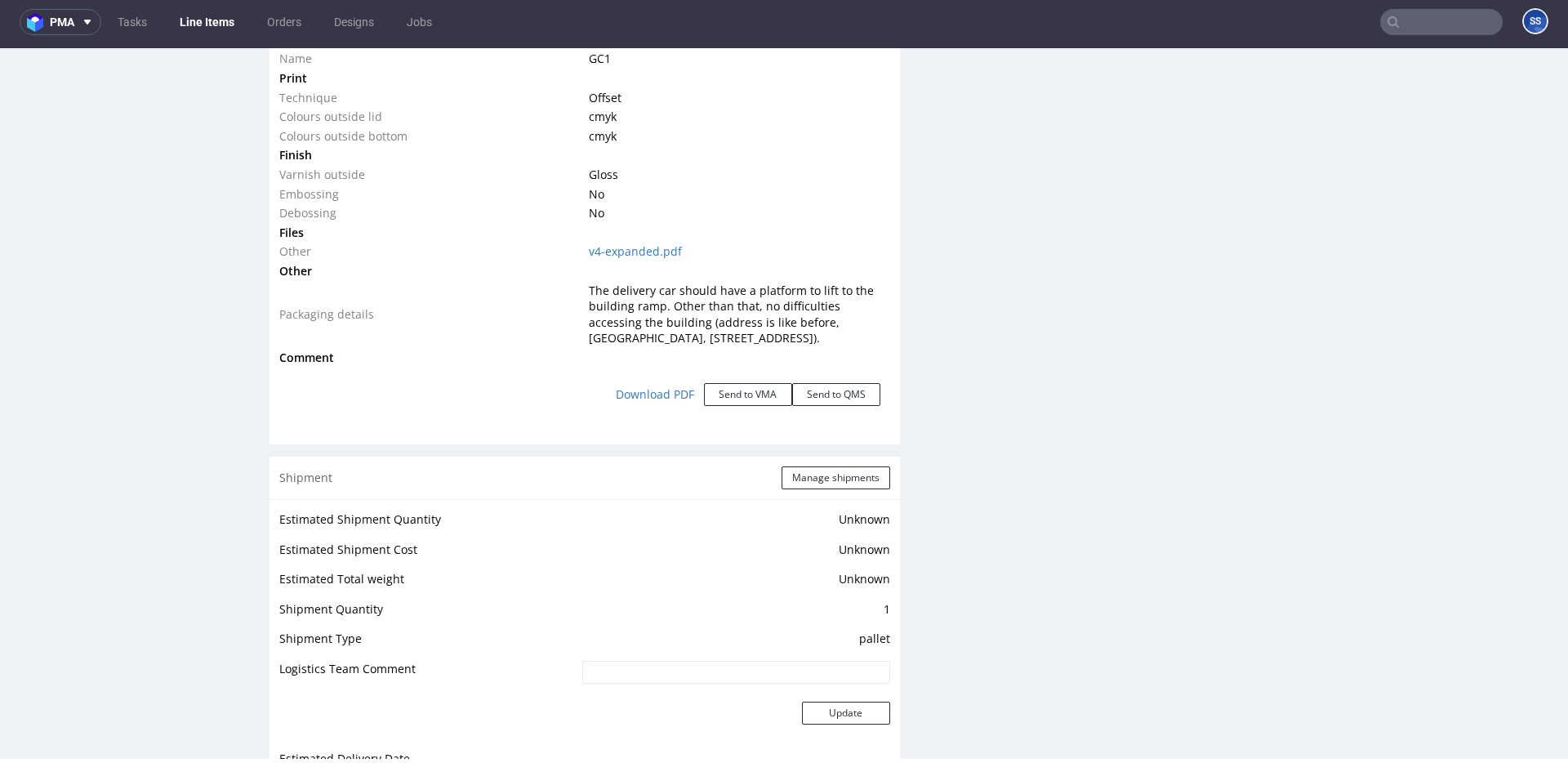
scroll to position [1810, 0]
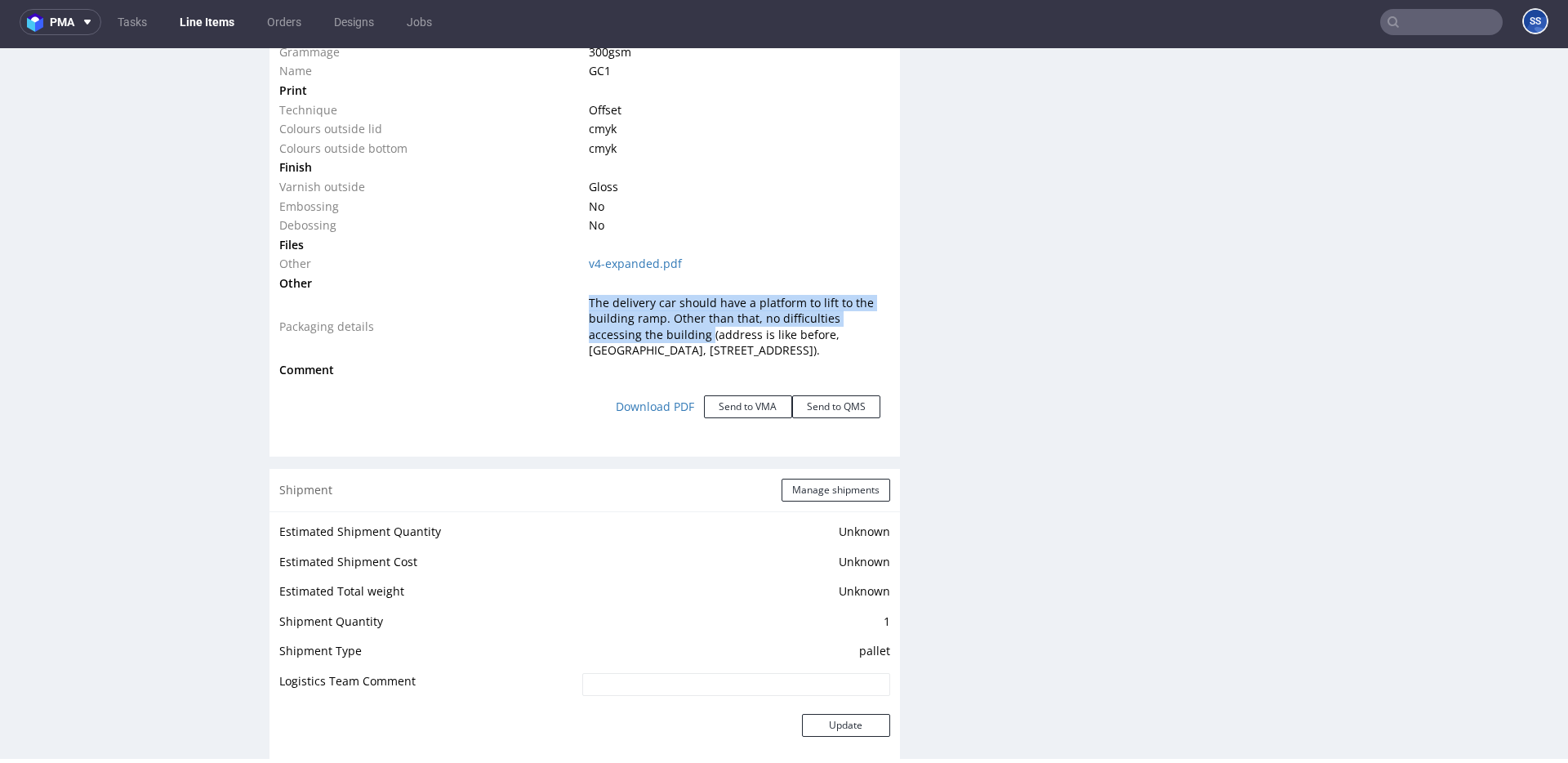
drag, startPoint x: 581, startPoint y: 301, endPoint x: 650, endPoint y: 333, distance: 76.1
click at [650, 333] on td "The delivery car should have a platform to lift to the building ramp. Other tha…" at bounding box center [738, 326] width 306 height 67
copy span "The delivery car should have a platform to lift to the building ramp. Other tha…"
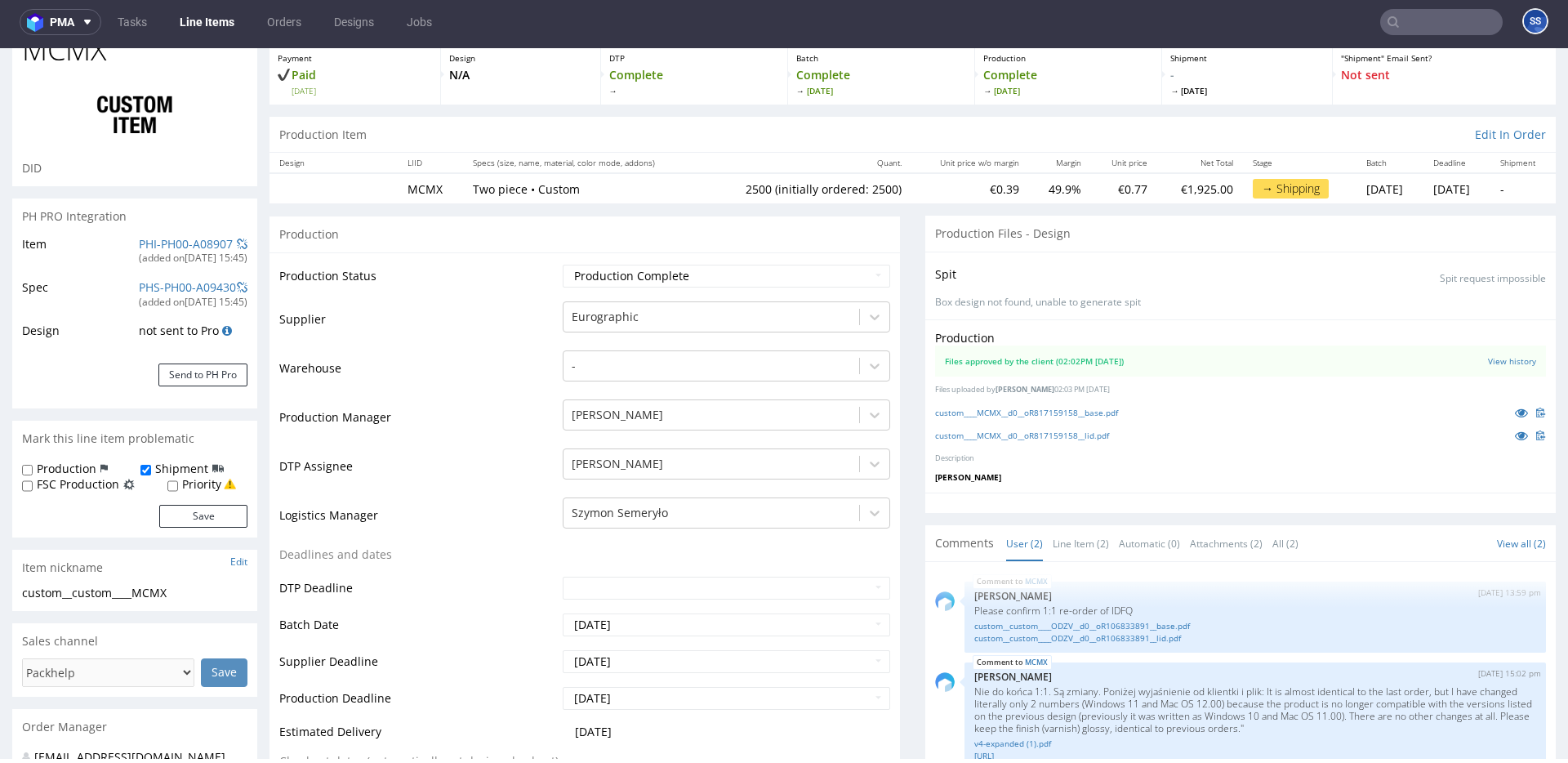
scroll to position [0, 0]
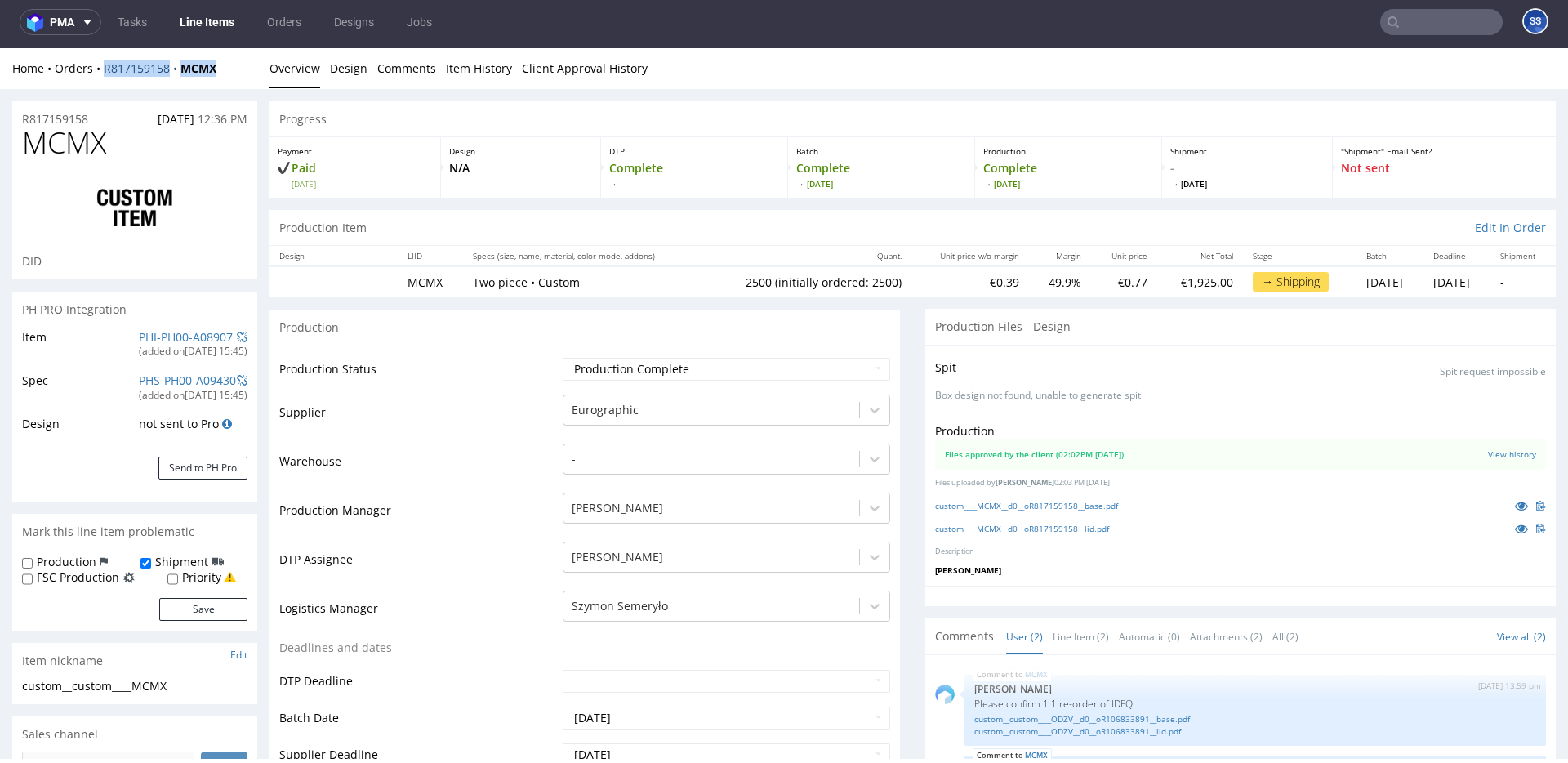
drag, startPoint x: 219, startPoint y: 68, endPoint x: 105, endPoint y: 68, distance: 114.0
click at [105, 68] on div "Home Orders R817159158 MCMX" at bounding box center [135, 68] width 245 height 16
copy div "R817159158 MCMX"
drag, startPoint x: 596, startPoint y: 282, endPoint x: 455, endPoint y: 284, distance: 141.0
click at [463, 284] on td "Two piece • Custom" at bounding box center [583, 281] width 240 height 30
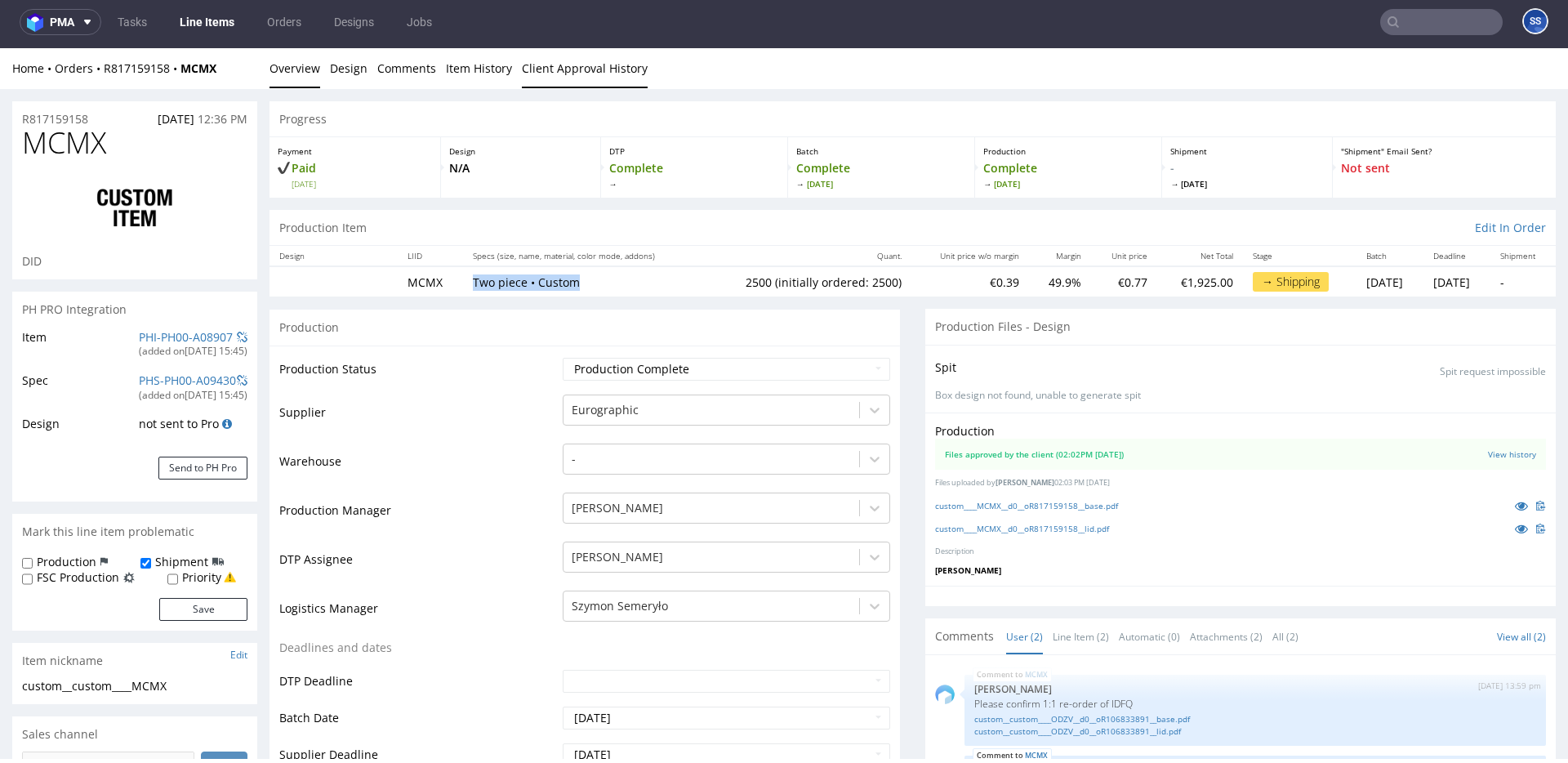
copy p "Two piece • Custom"
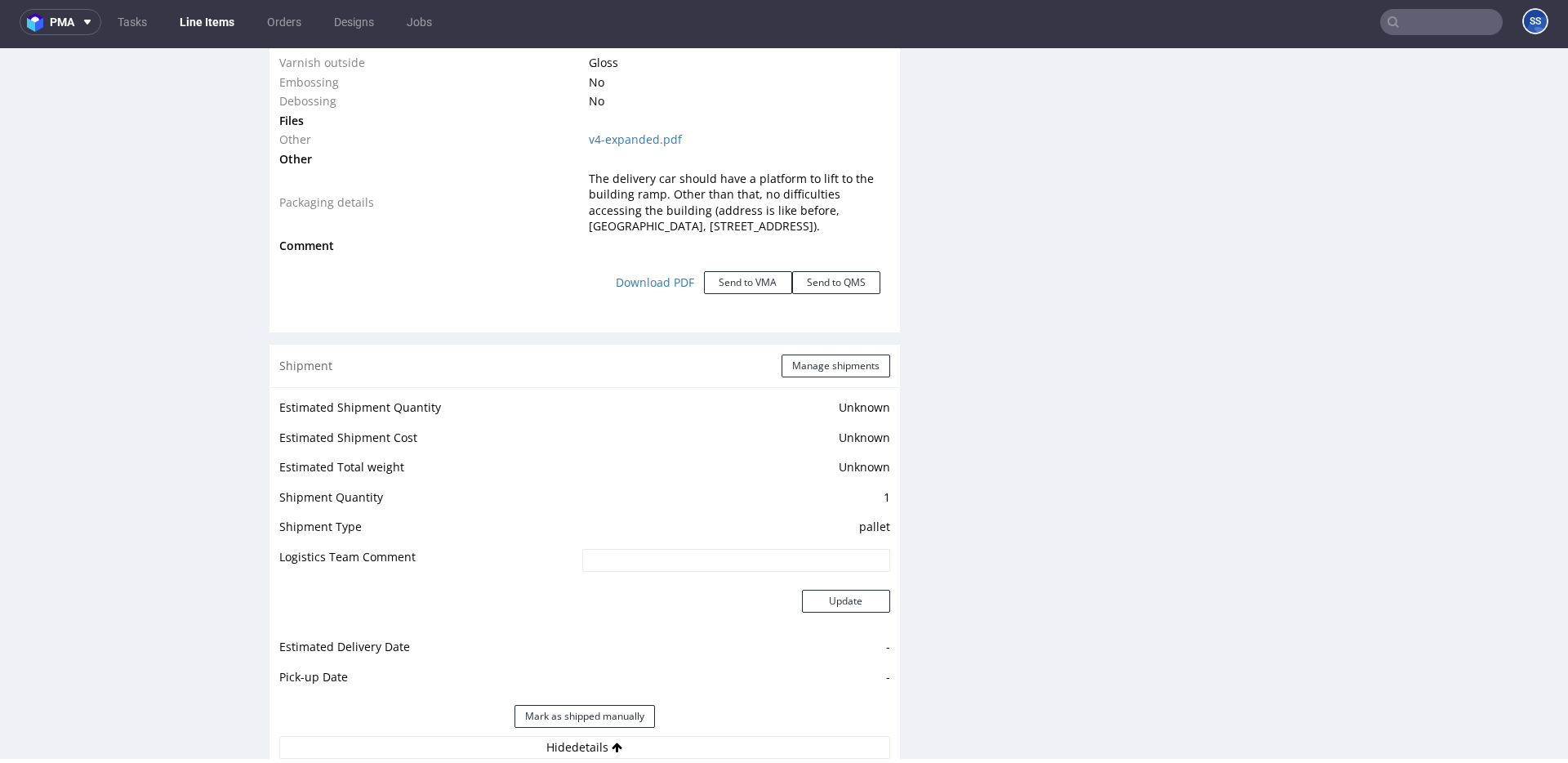
scroll to position [1940, 0]
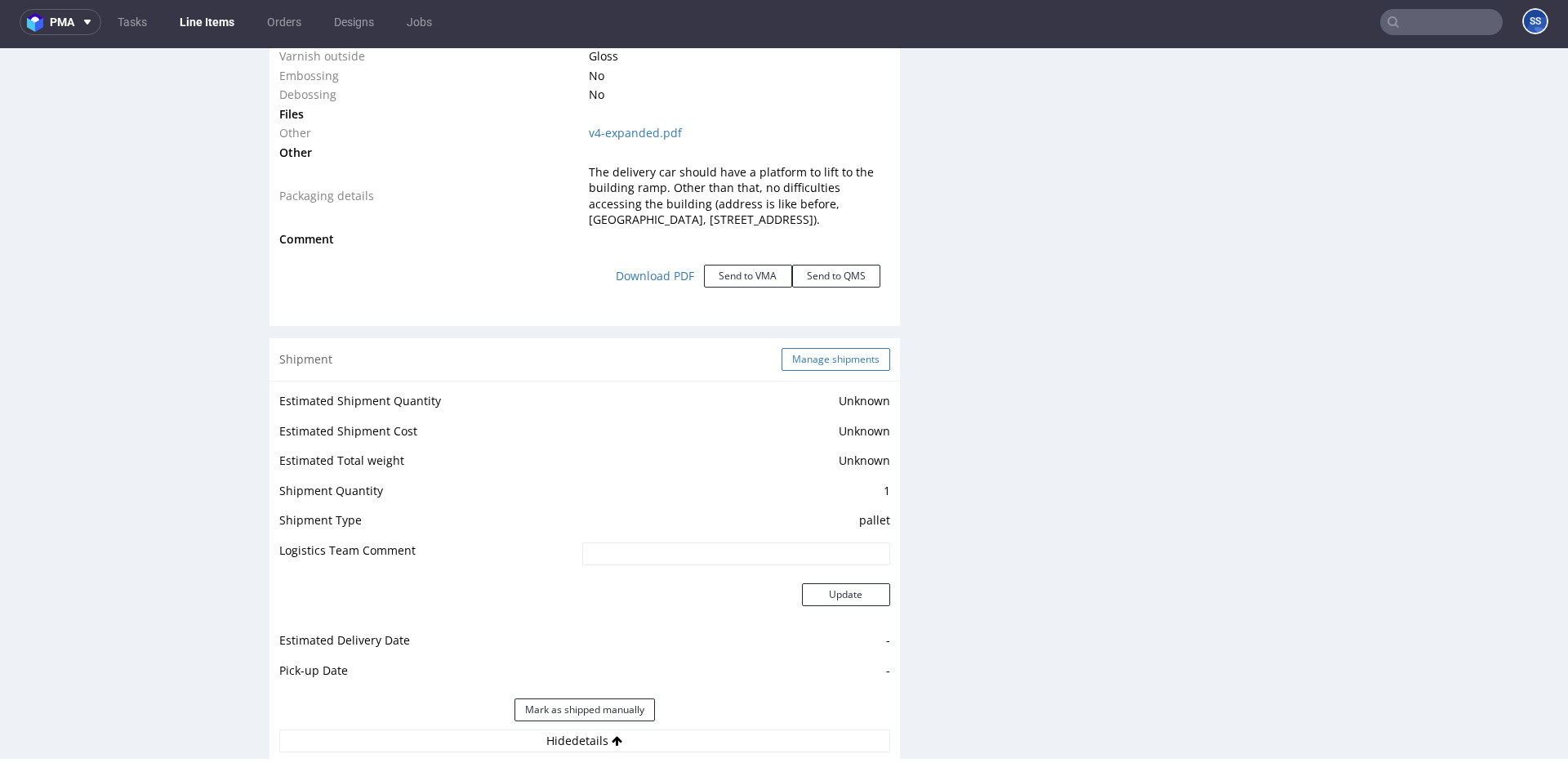
click at [817, 371] on button "Manage shipments" at bounding box center [836, 359] width 108 height 23
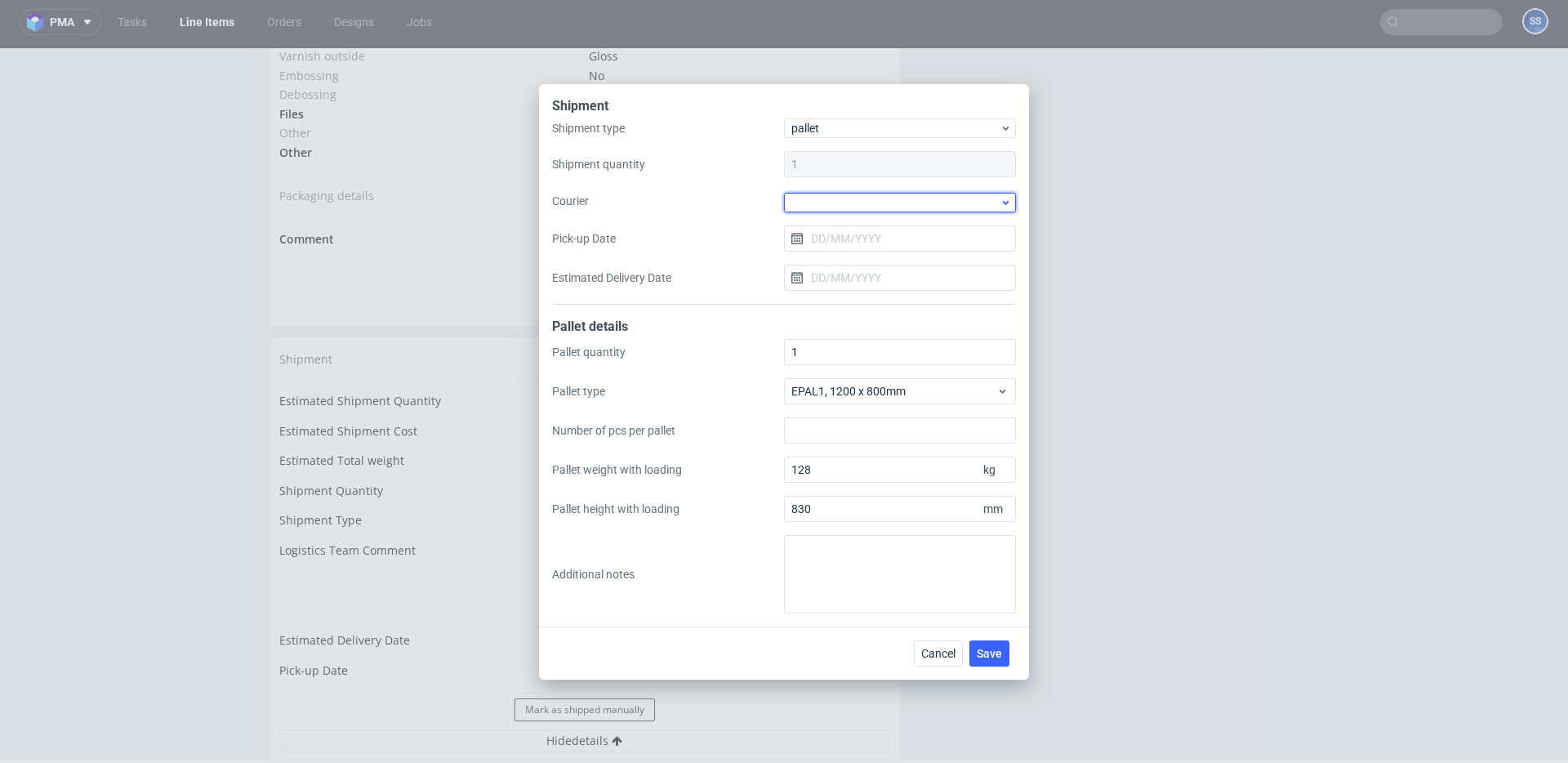
click at [847, 203] on div at bounding box center [900, 203] width 232 height 20
click at [867, 293] on div "DB Schenker" at bounding box center [900, 295] width 219 height 29
click at [852, 237] on input "Pick-up Date" at bounding box center [900, 237] width 232 height 26
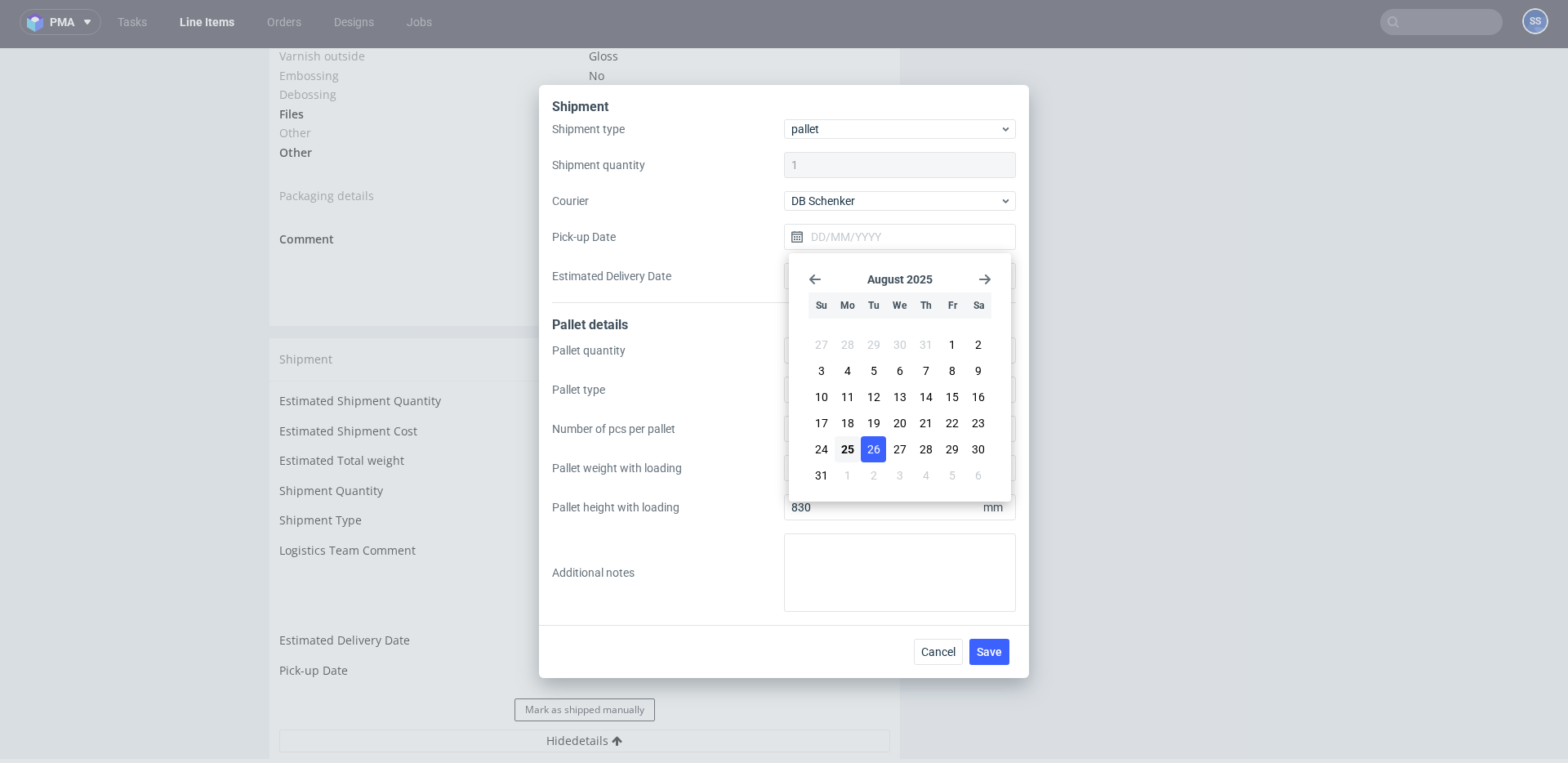
click at [867, 446] on span "26" at bounding box center [873, 449] width 13 height 16
type input "[DATE]"
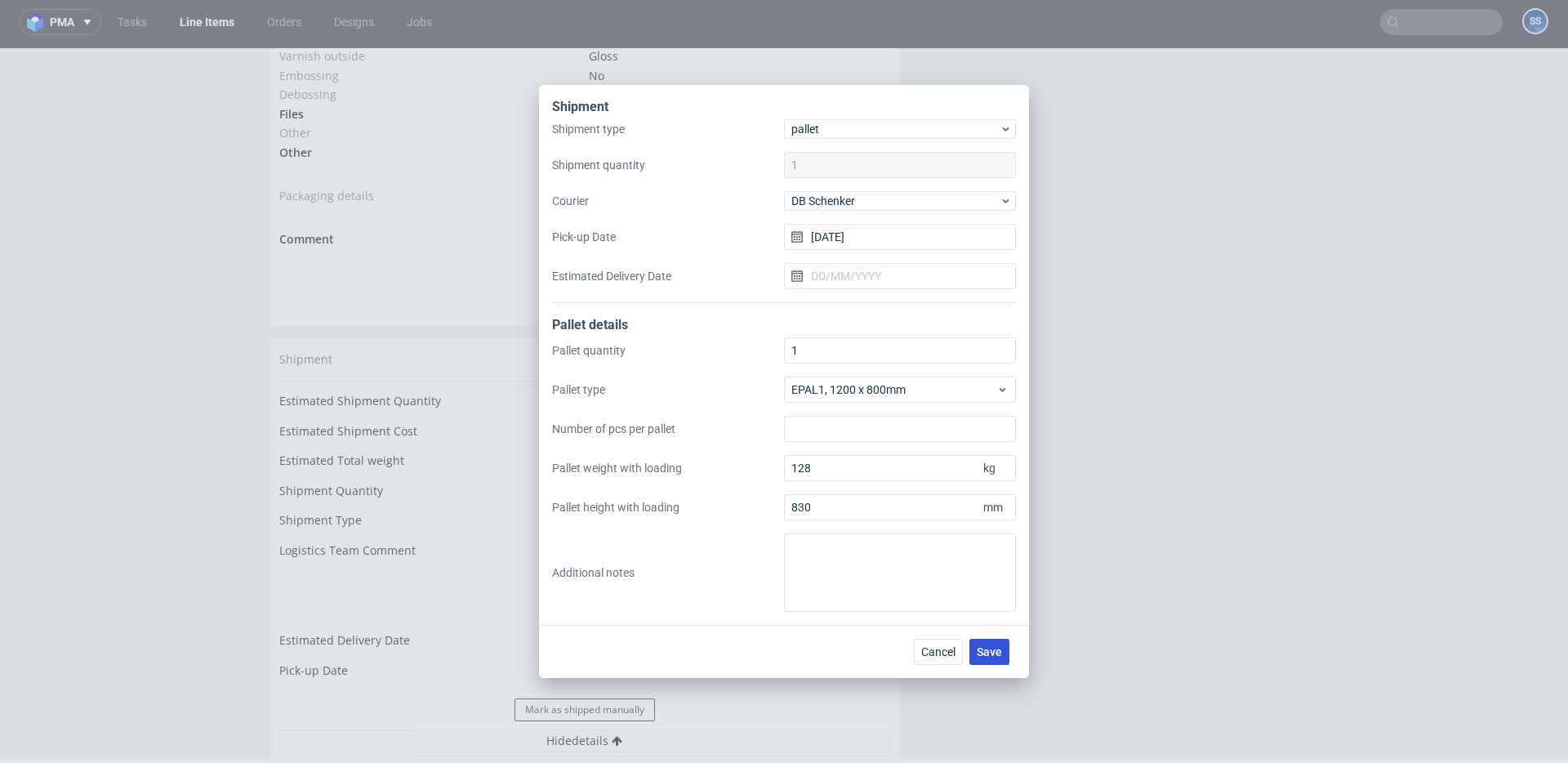
click at [988, 654] on span "Save" at bounding box center [989, 652] width 25 height 12
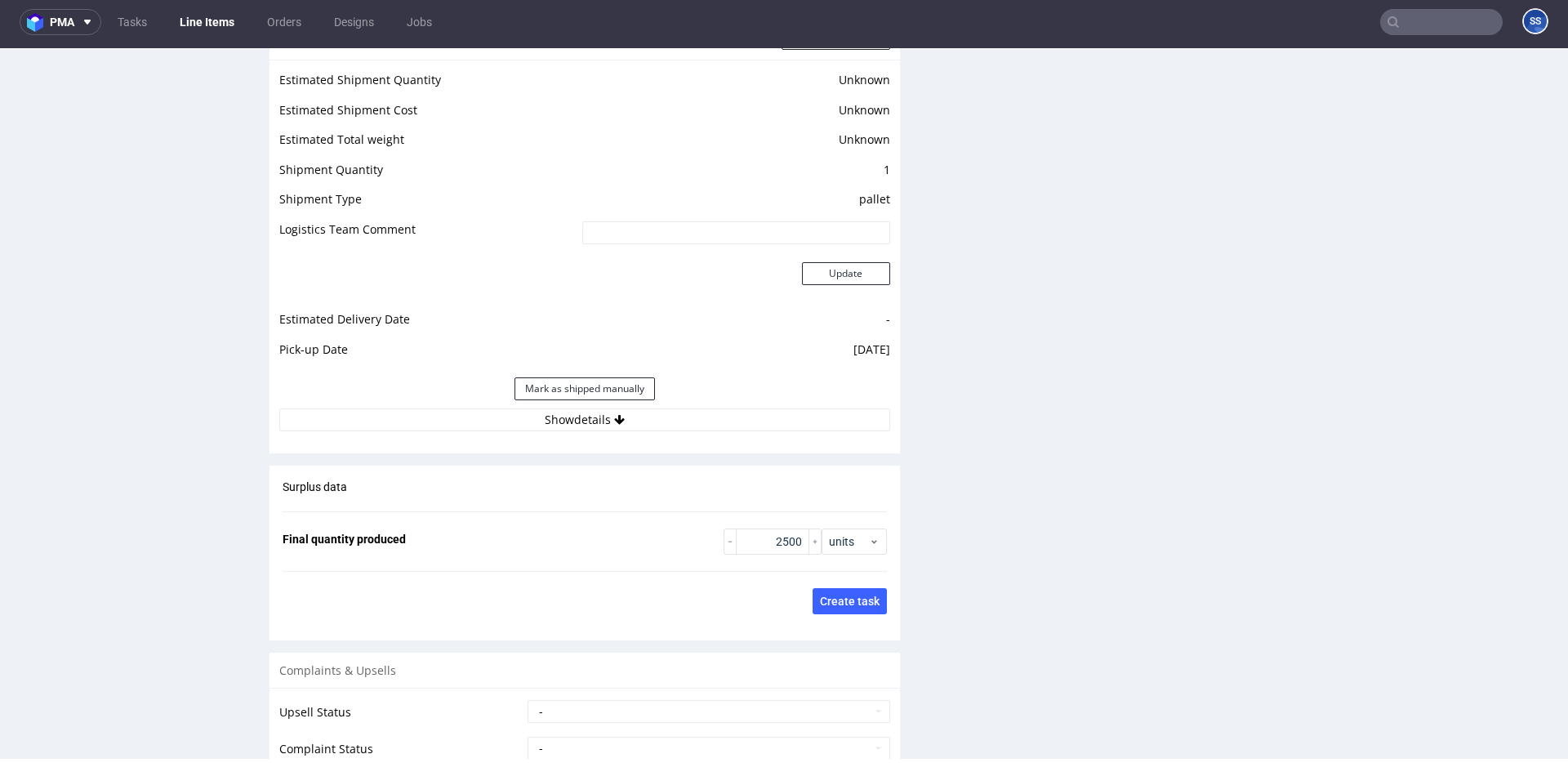
scroll to position [2300, 0]
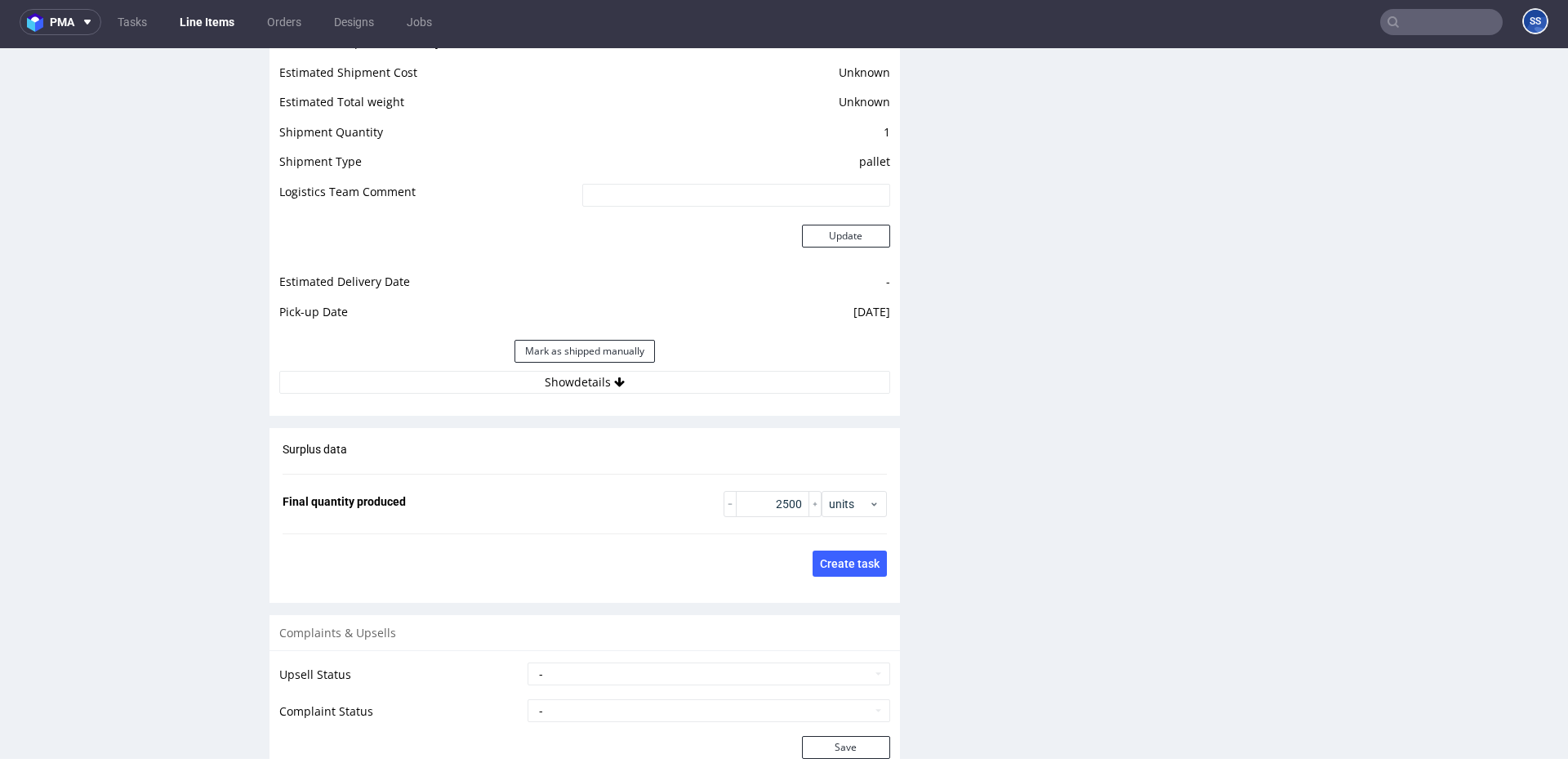
drag, startPoint x: 660, startPoint y: 397, endPoint x: 661, endPoint y: 415, distance: 18.0
click at [660, 394] on button "Show details" at bounding box center [584, 382] width 611 height 23
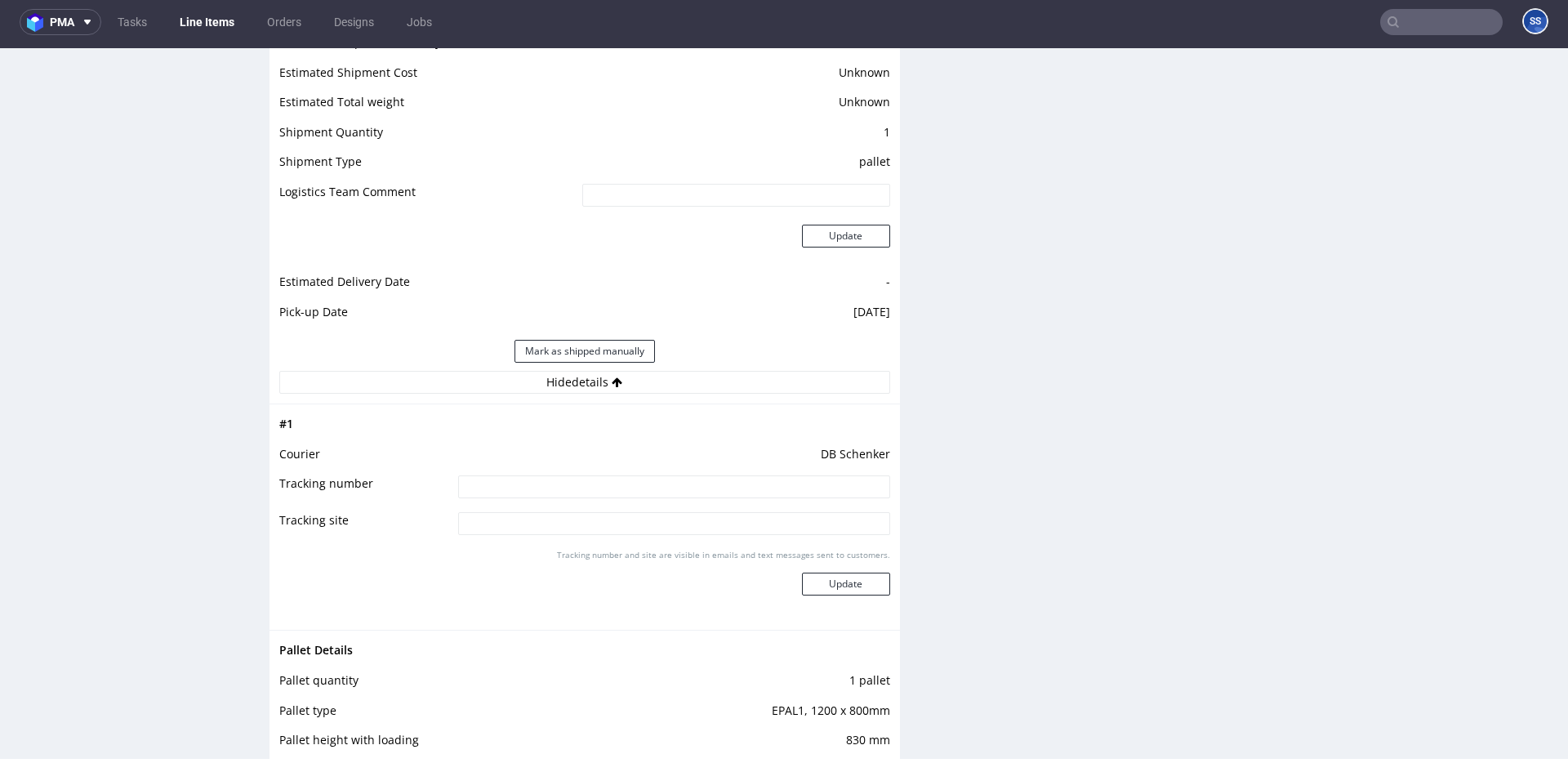
click at [630, 498] on input at bounding box center [674, 487] width 432 height 23
paste input "PLSZZ508008430"
type input "PLSZZ508008430"
click at [847, 607] on div "Tracking number and site are visible in emails and text messages sent to custom…" at bounding box center [674, 578] width 432 height 59
click at [849, 596] on button "Update" at bounding box center [845, 584] width 88 height 23
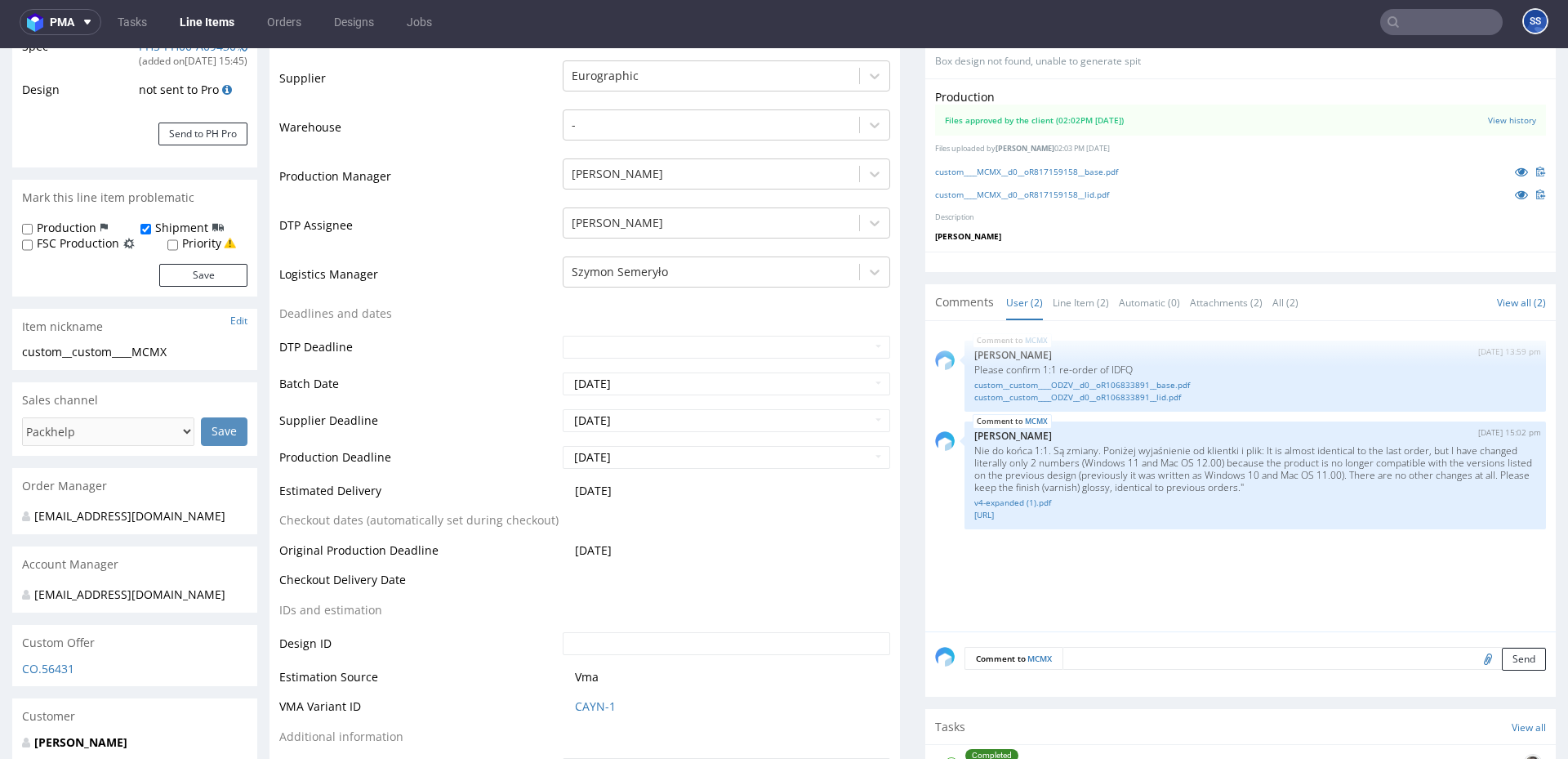
scroll to position [0, 0]
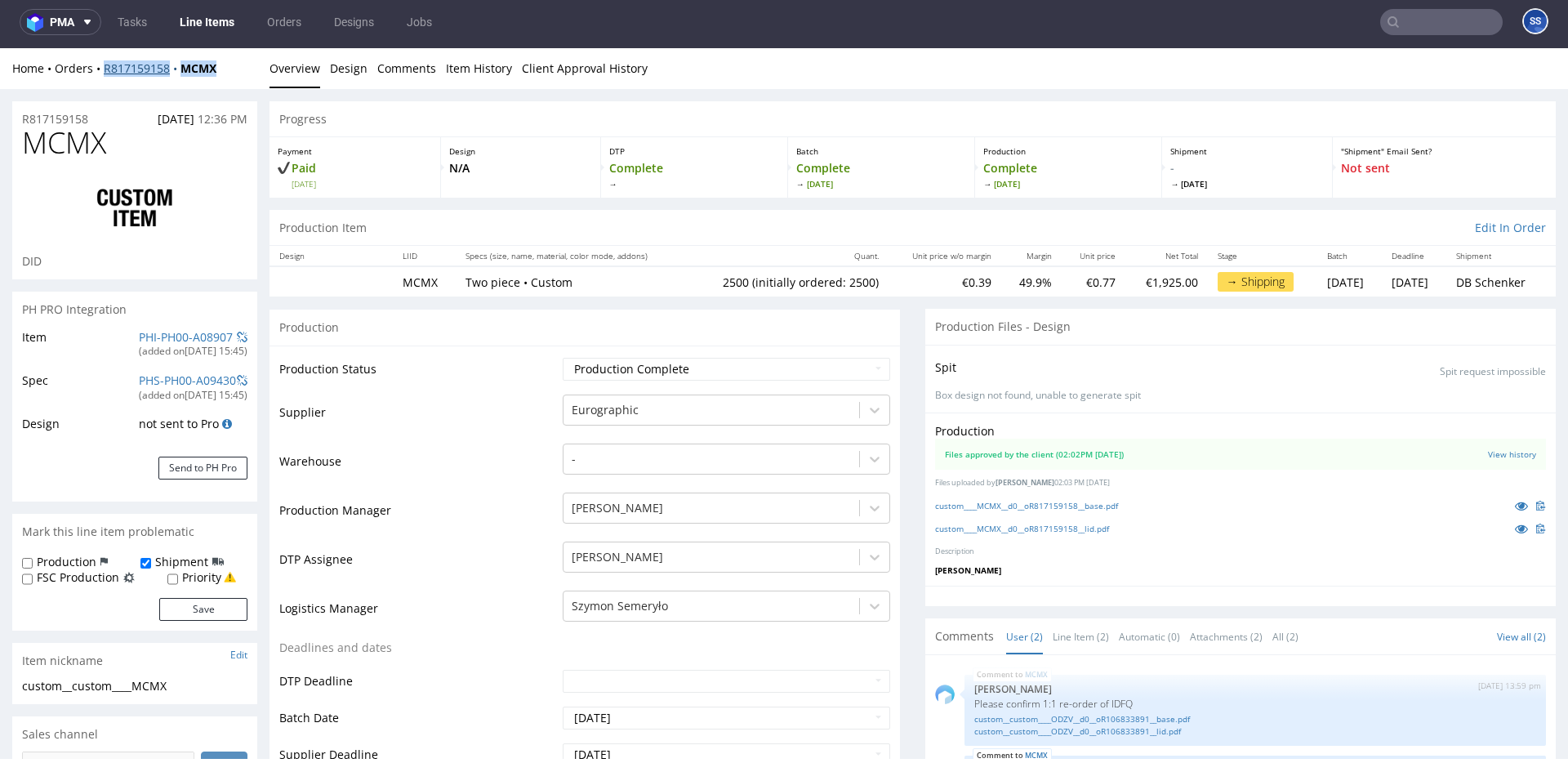
drag, startPoint x: 228, startPoint y: 75, endPoint x: 105, endPoint y: 75, distance: 123.0
click at [105, 75] on div "Home Orders R817159158 MCMX" at bounding box center [135, 68] width 245 height 16
copy div "R817159158 MCMX"
click at [219, 10] on link "Line Items" at bounding box center [207, 21] width 75 height 26
